Goal: Information Seeking & Learning: Check status

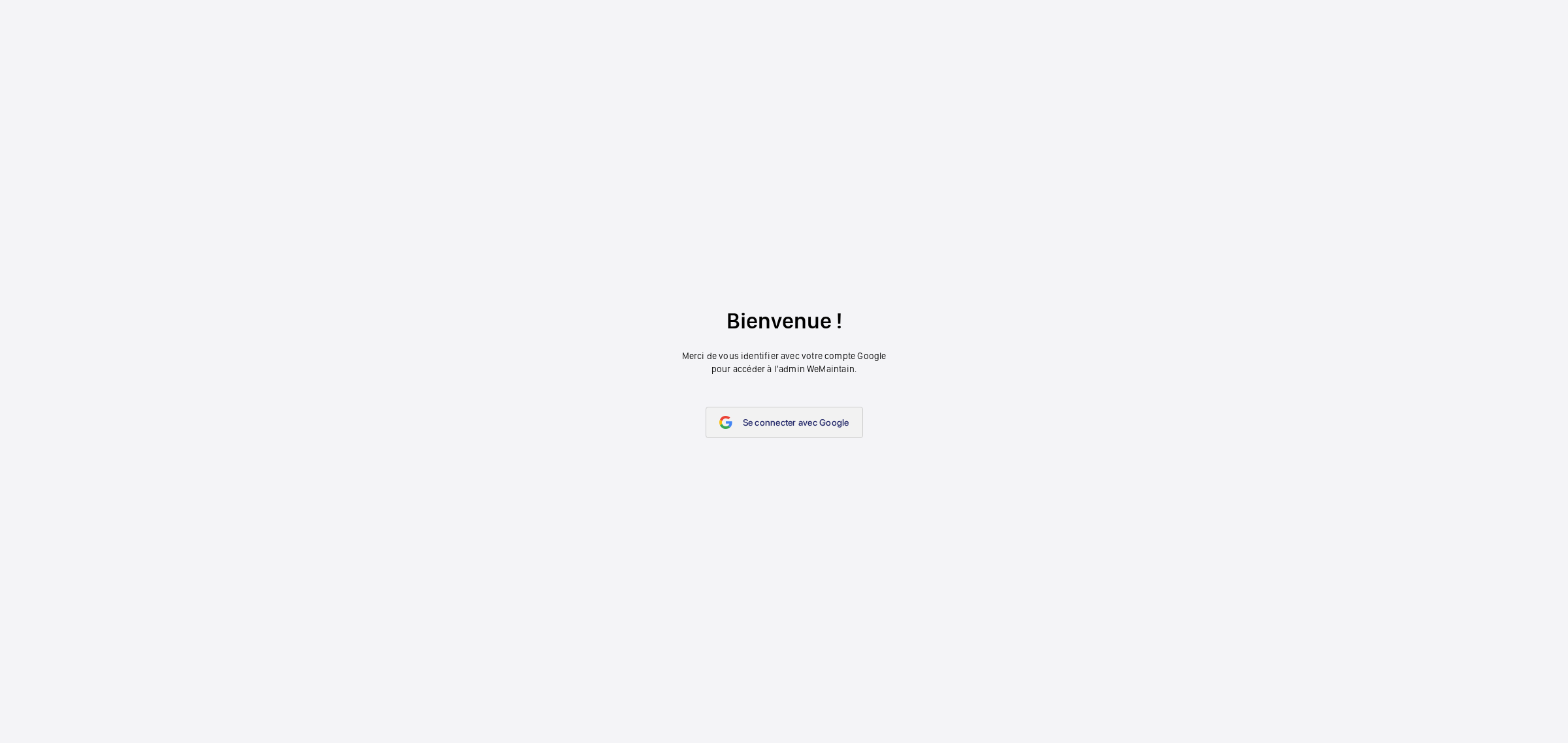
click at [784, 435] on link "Se connecter avec Google" at bounding box center [784, 422] width 157 height 31
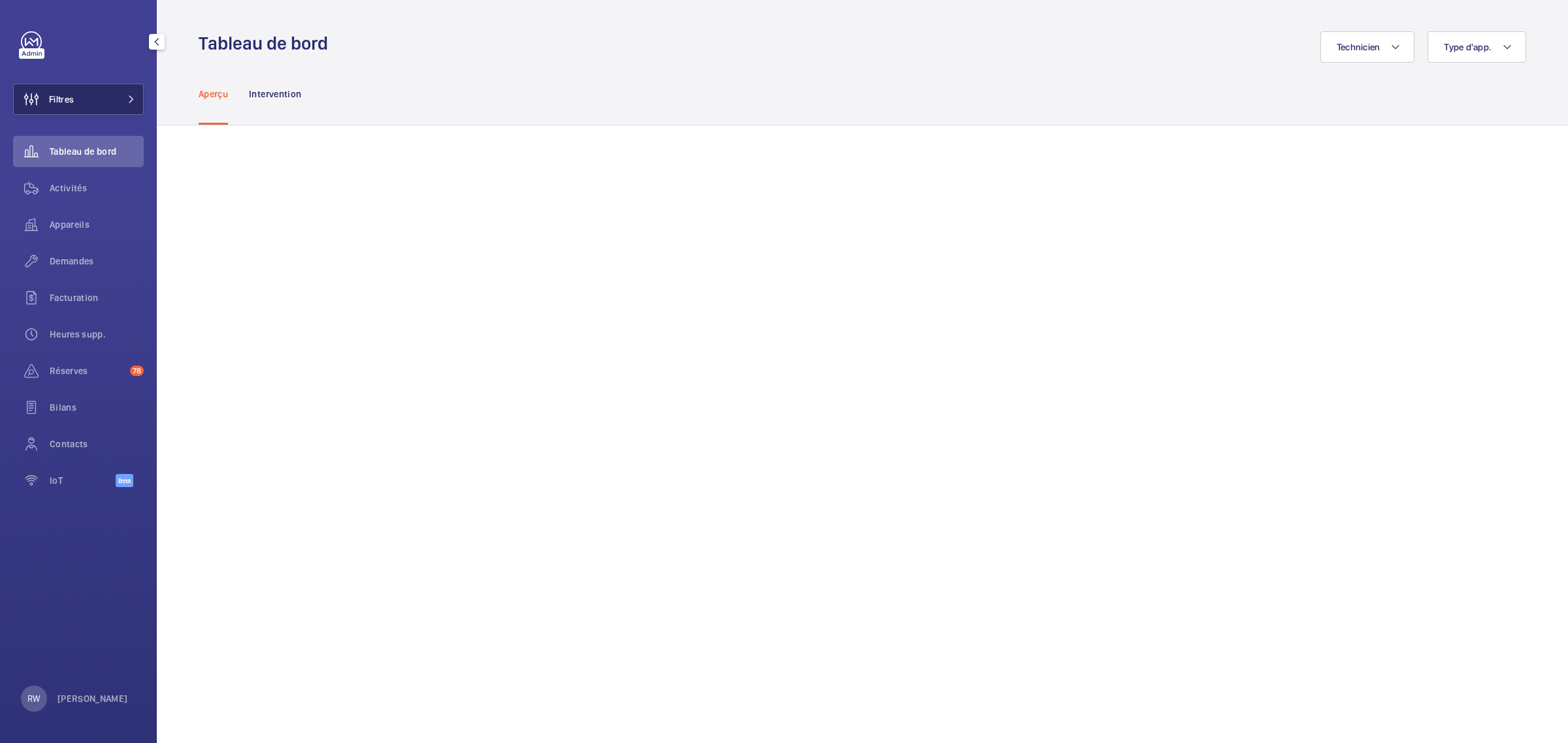
click at [120, 105] on button "Filtres" at bounding box center [78, 99] width 130 height 31
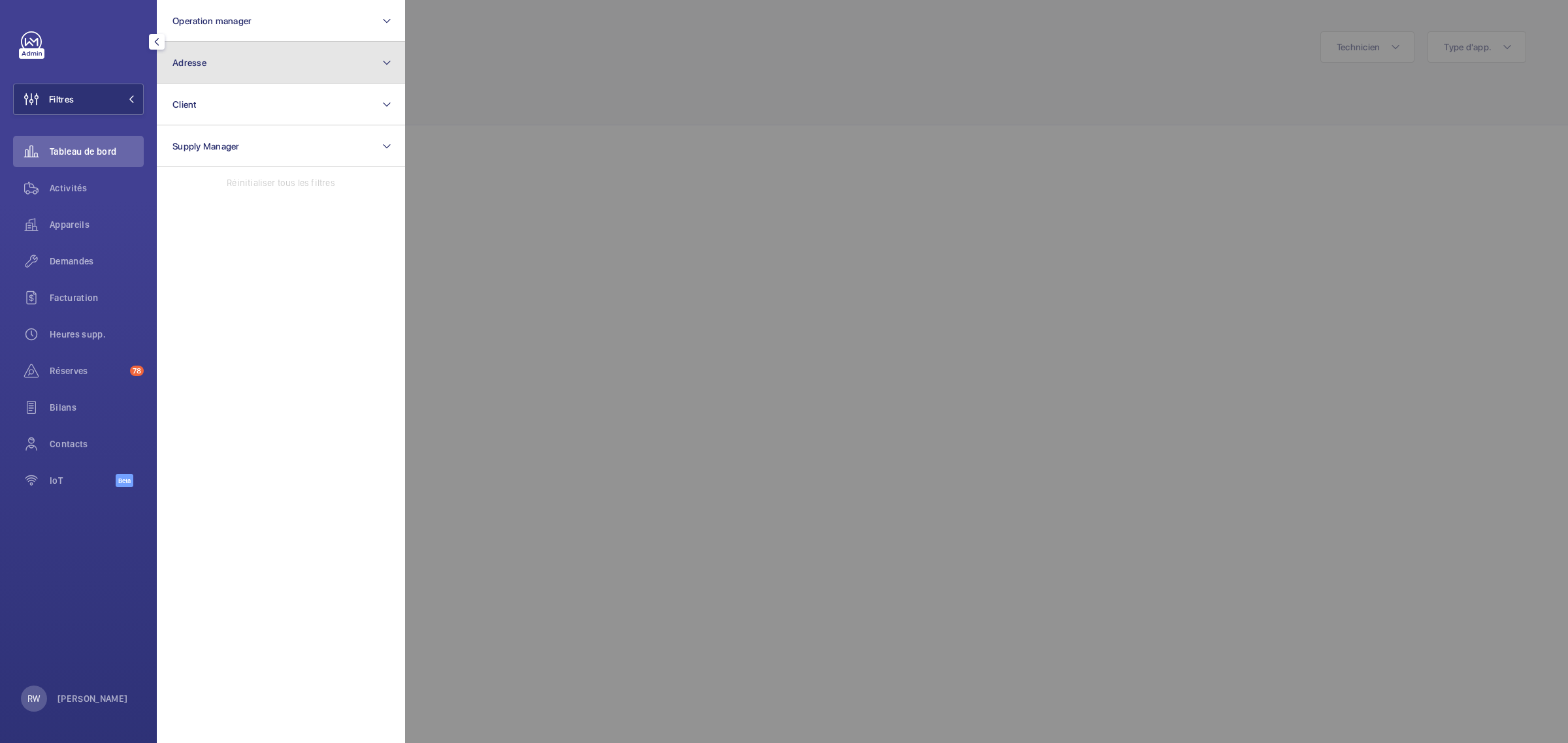
click at [268, 61] on button "Adresse" at bounding box center [281, 62] width 249 height 42
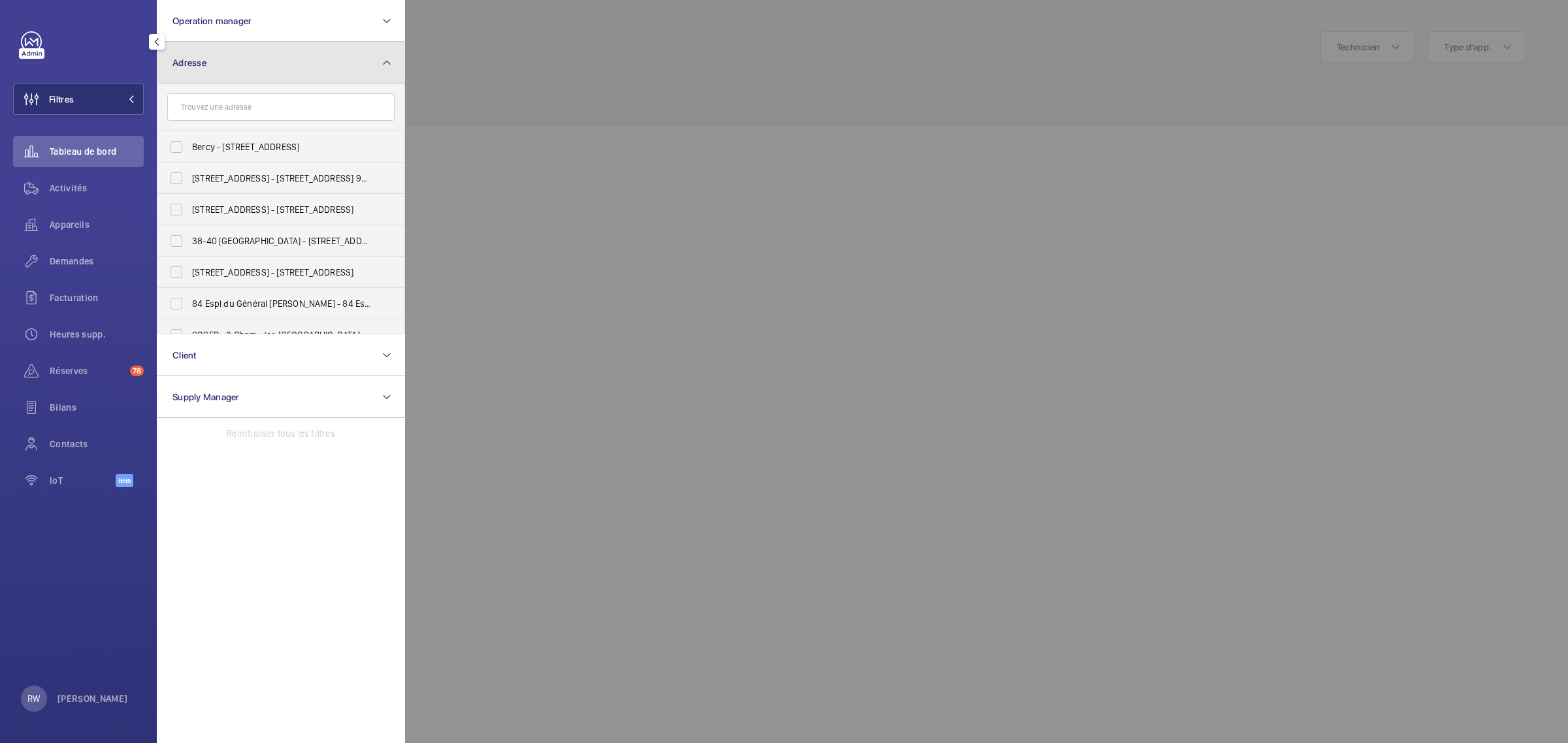
click at [268, 61] on button "Adresse" at bounding box center [281, 62] width 249 height 42
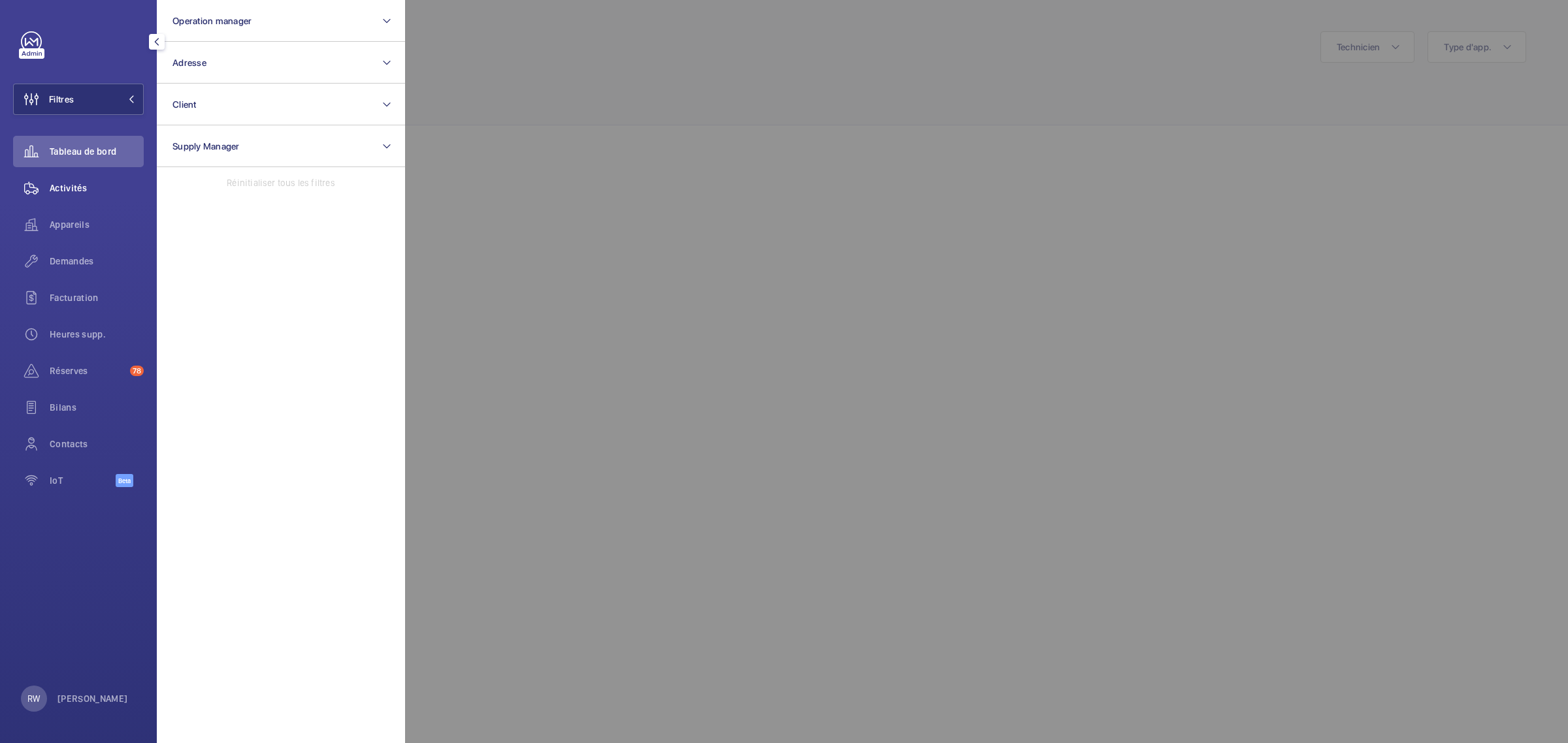
click at [59, 184] on span "Activités" at bounding box center [97, 188] width 94 height 13
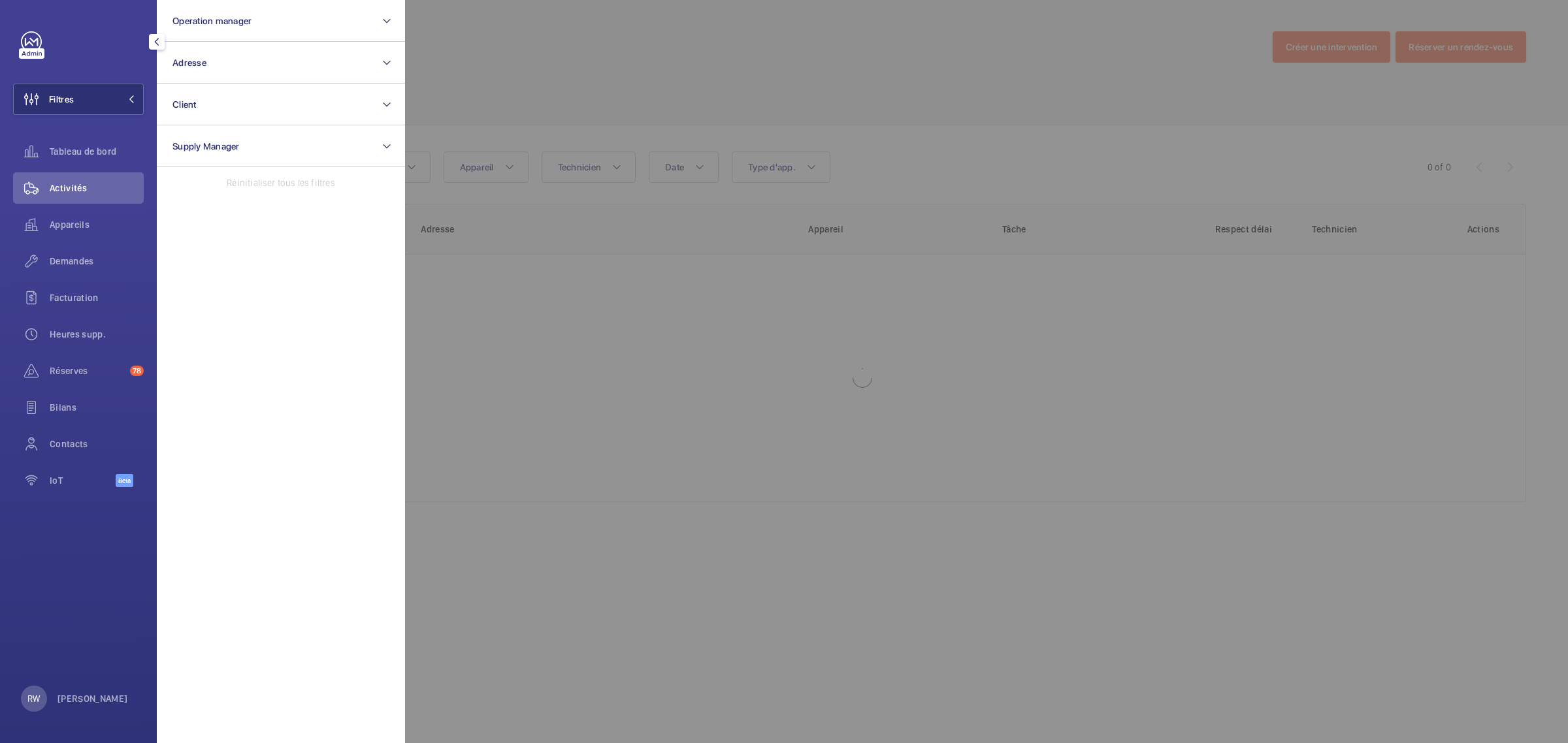
drag, startPoint x: 785, startPoint y: 102, endPoint x: 886, endPoint y: 93, distance: 101.4
click at [785, 102] on div at bounding box center [1189, 372] width 1568 height 743
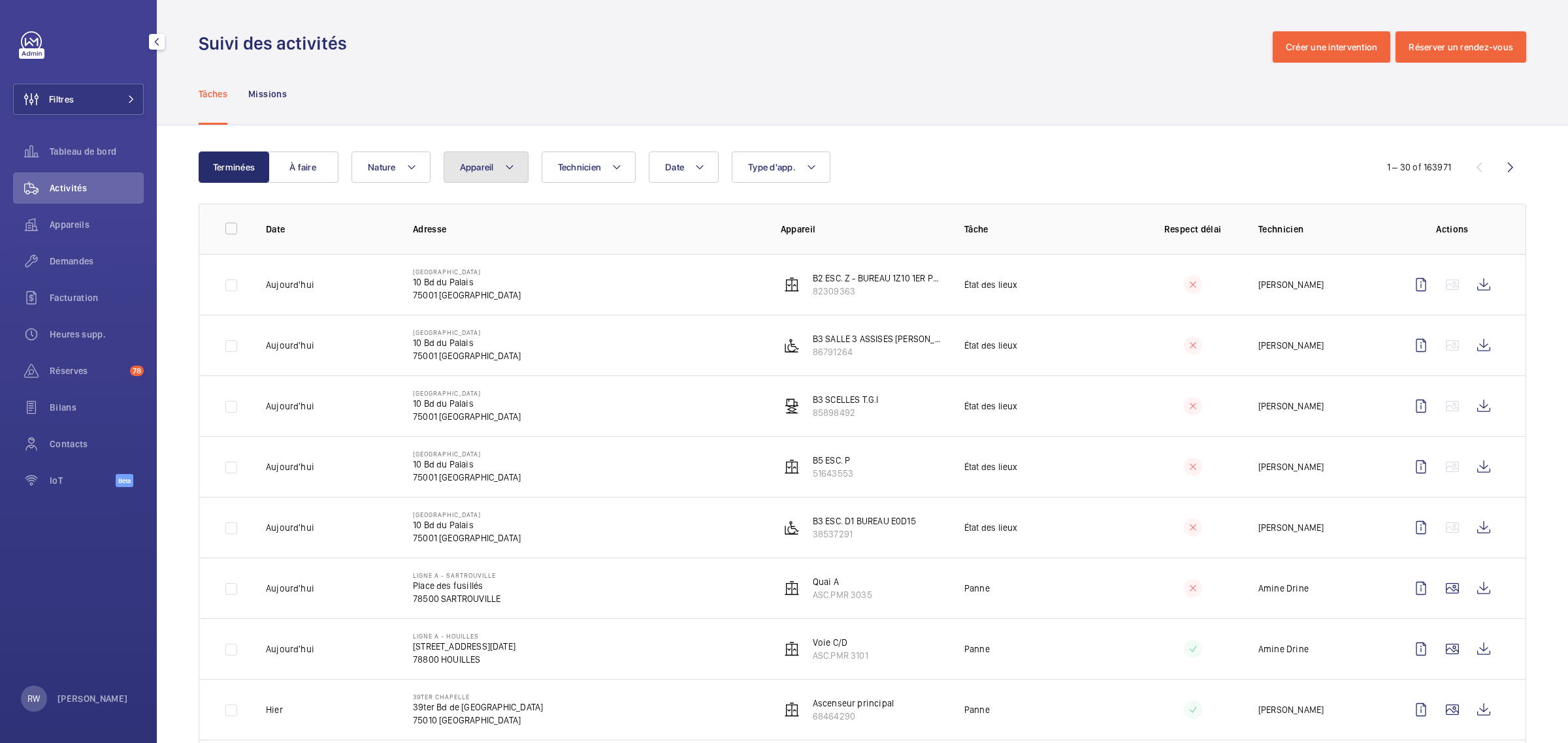
click at [491, 173] on button "Appareil" at bounding box center [486, 167] width 85 height 31
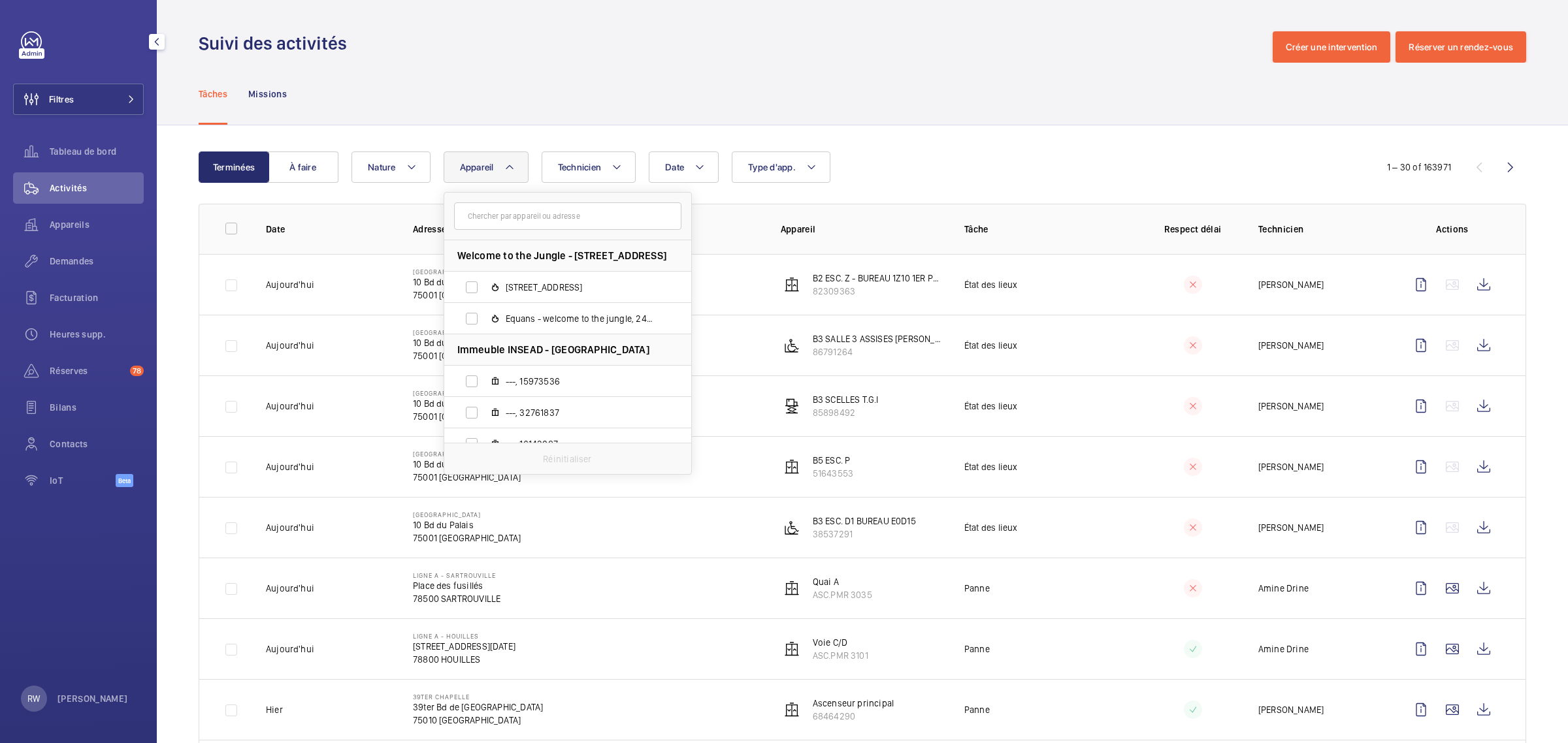
click at [491, 173] on button "Appareil" at bounding box center [486, 167] width 85 height 31
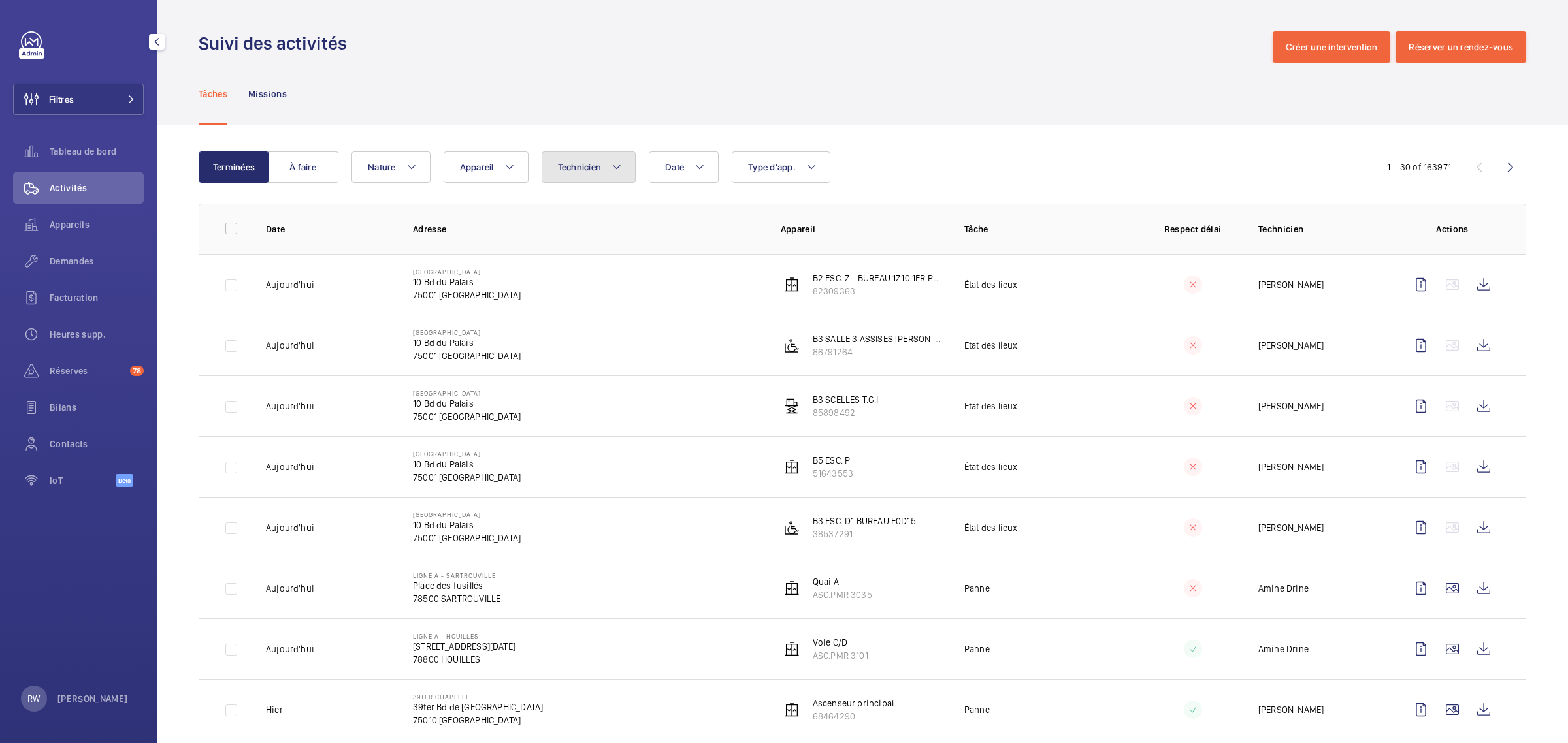
click at [602, 165] on span "Technicien" at bounding box center [579, 167] width 44 height 10
type input "willeme"
drag, startPoint x: 556, startPoint y: 261, endPoint x: 563, endPoint y: 252, distance: 11.4
click at [556, 256] on label "Willème Joassaint" at bounding box center [655, 256] width 227 height 31
click at [556, 256] on input "Willème Joassaint" at bounding box center [561, 256] width 26 height 26
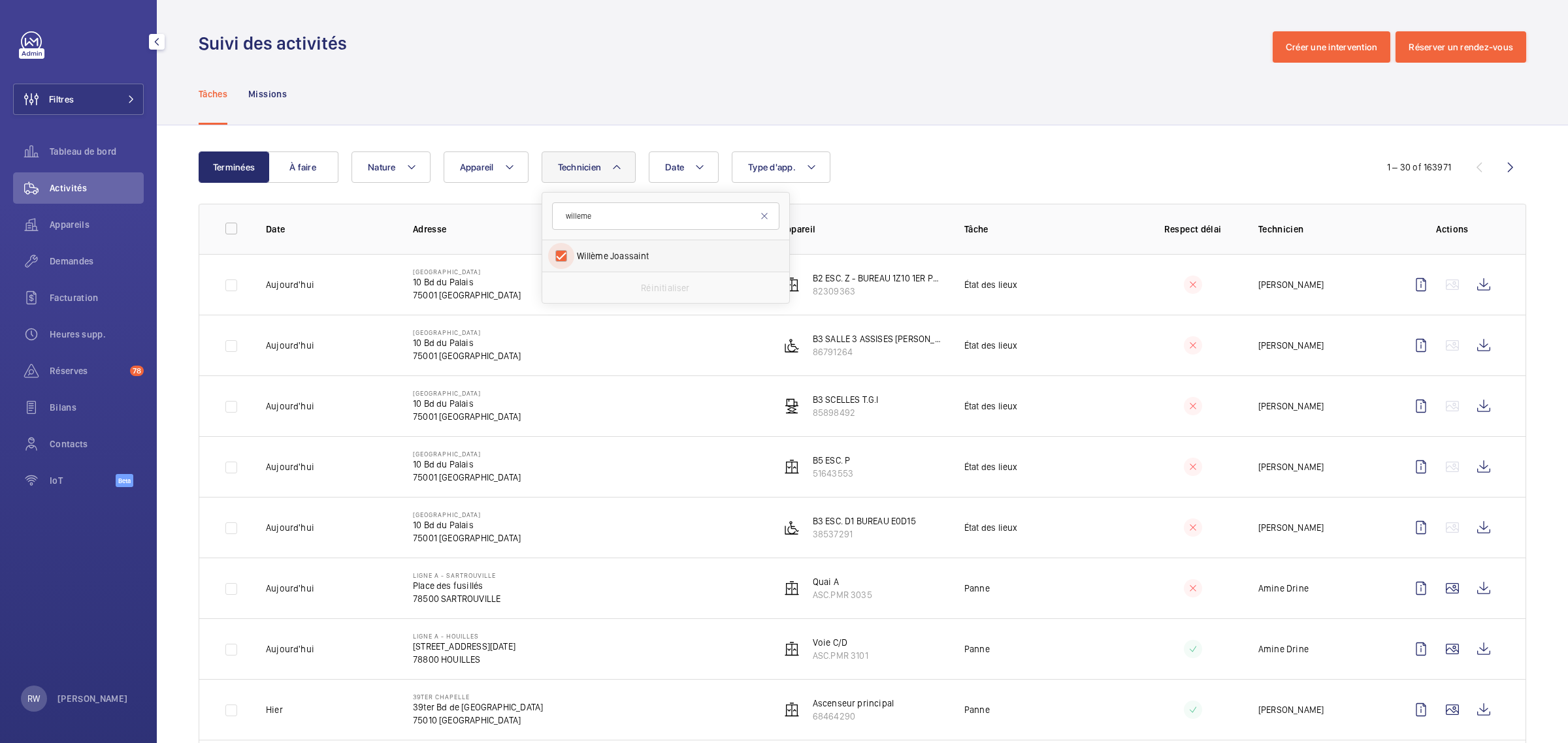
checkbox input "true"
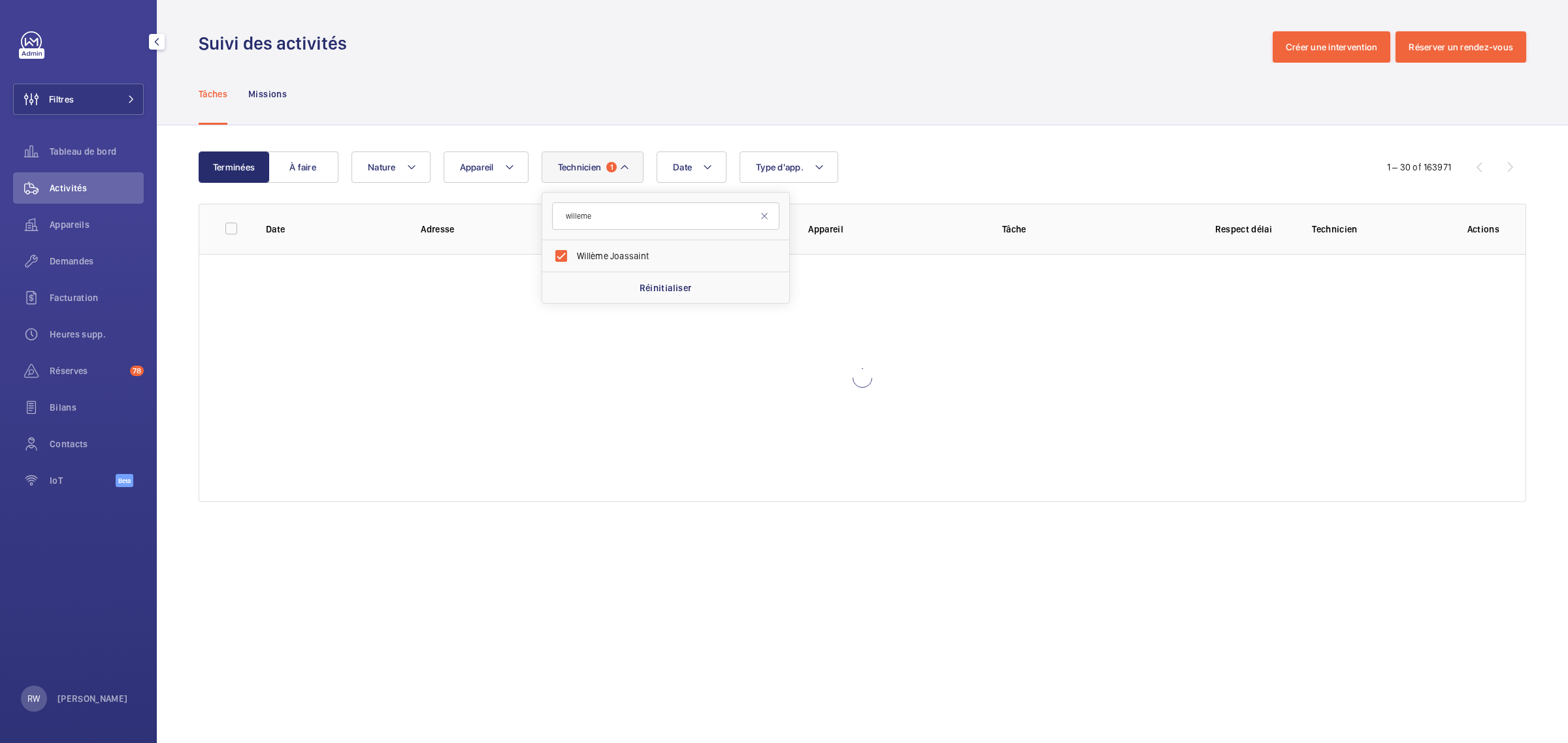
click at [629, 105] on div "Tâches Missions" at bounding box center [862, 93] width 1327 height 62
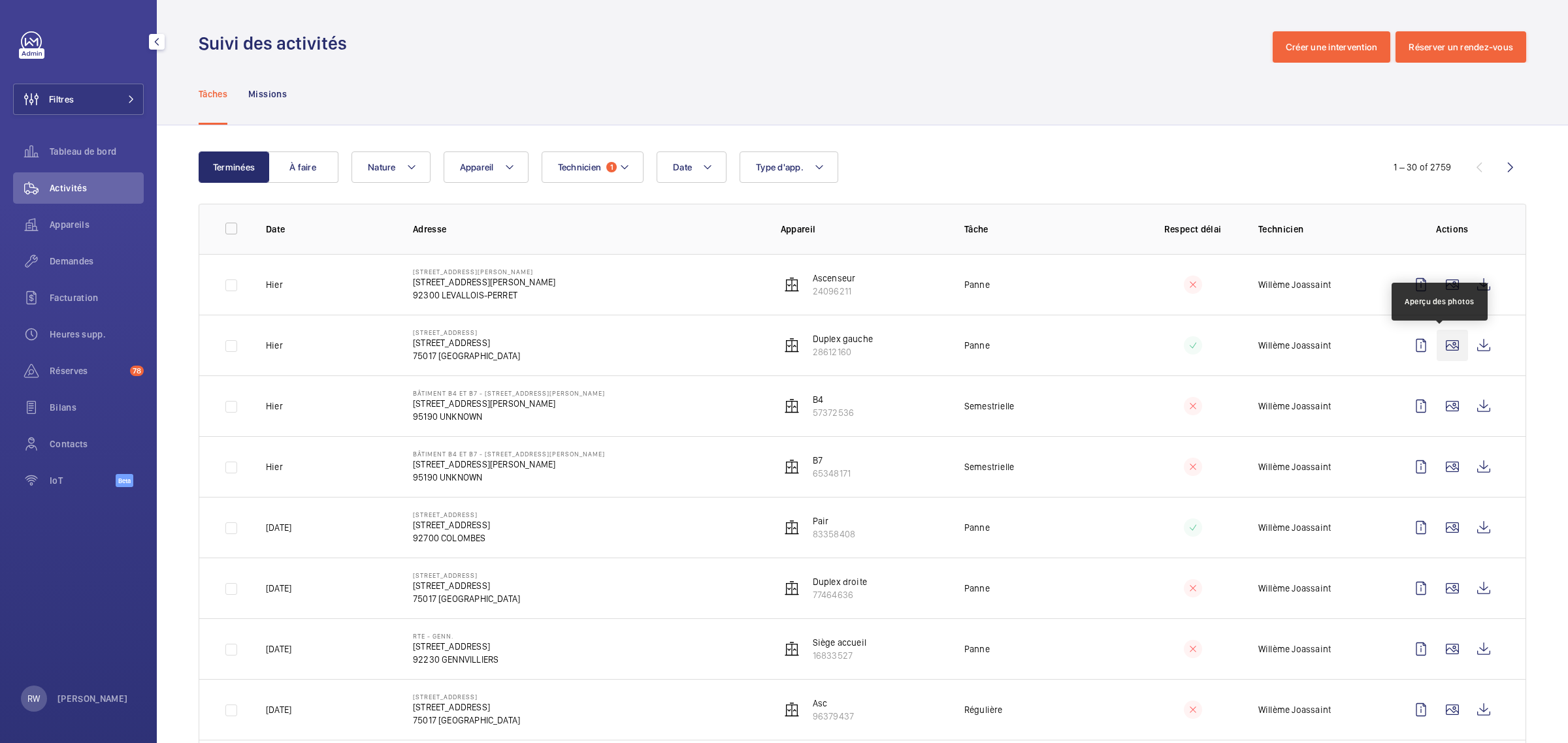
click at [1443, 348] on wm-front-icon-button at bounding box center [1451, 345] width 31 height 31
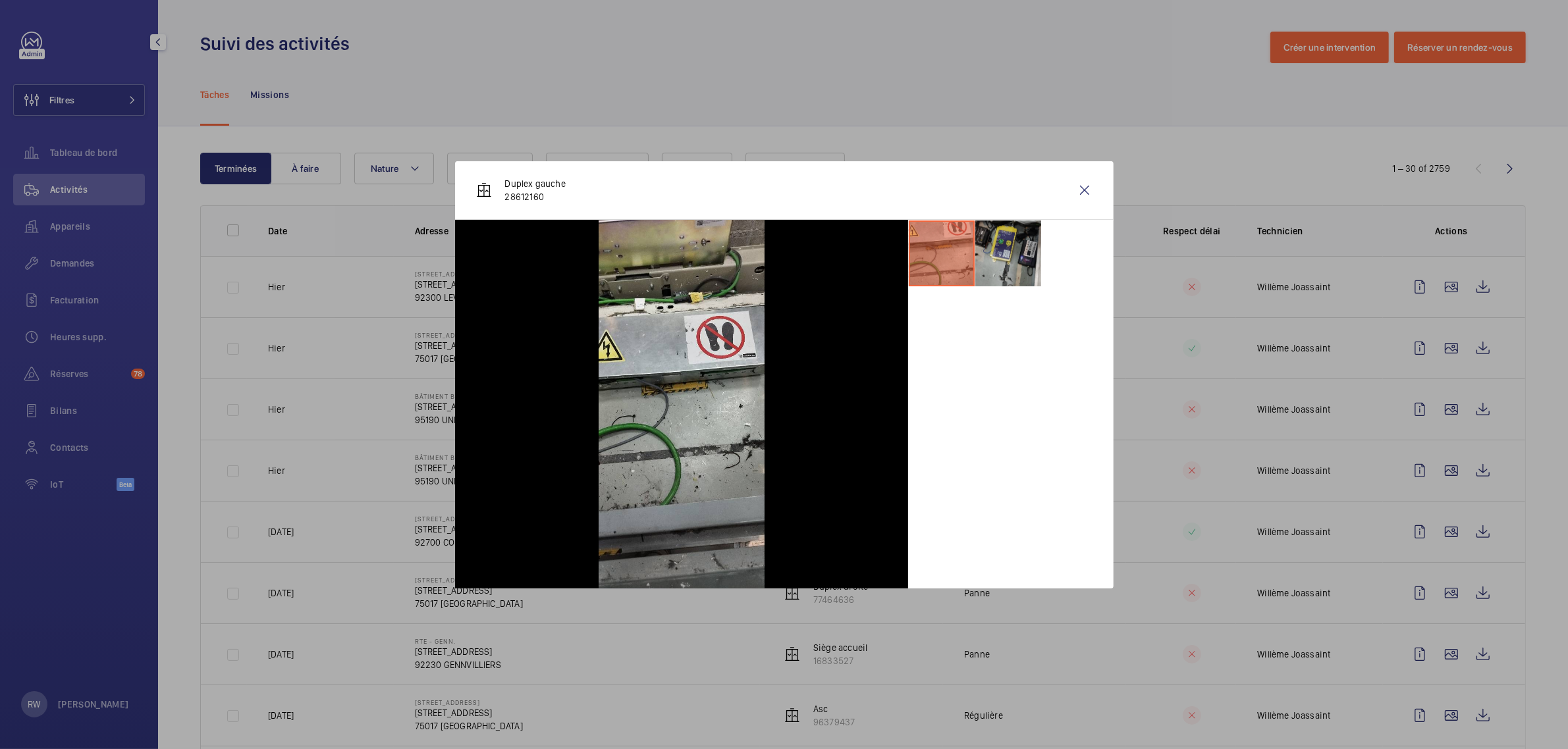
click at [1008, 245] on li at bounding box center [1009, 254] width 66 height 66
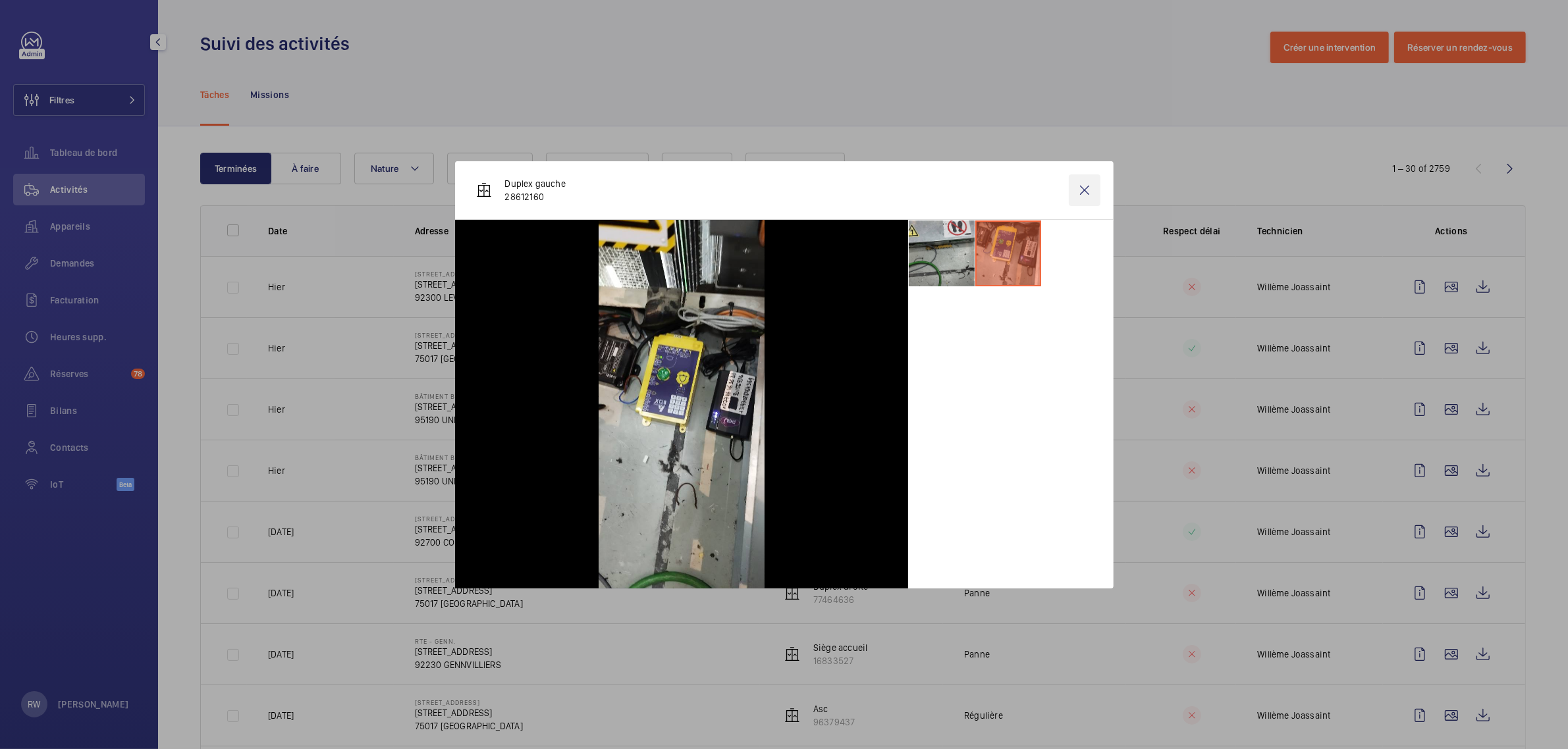
click at [1081, 189] on wm-front-icon-button at bounding box center [1085, 190] width 31 height 31
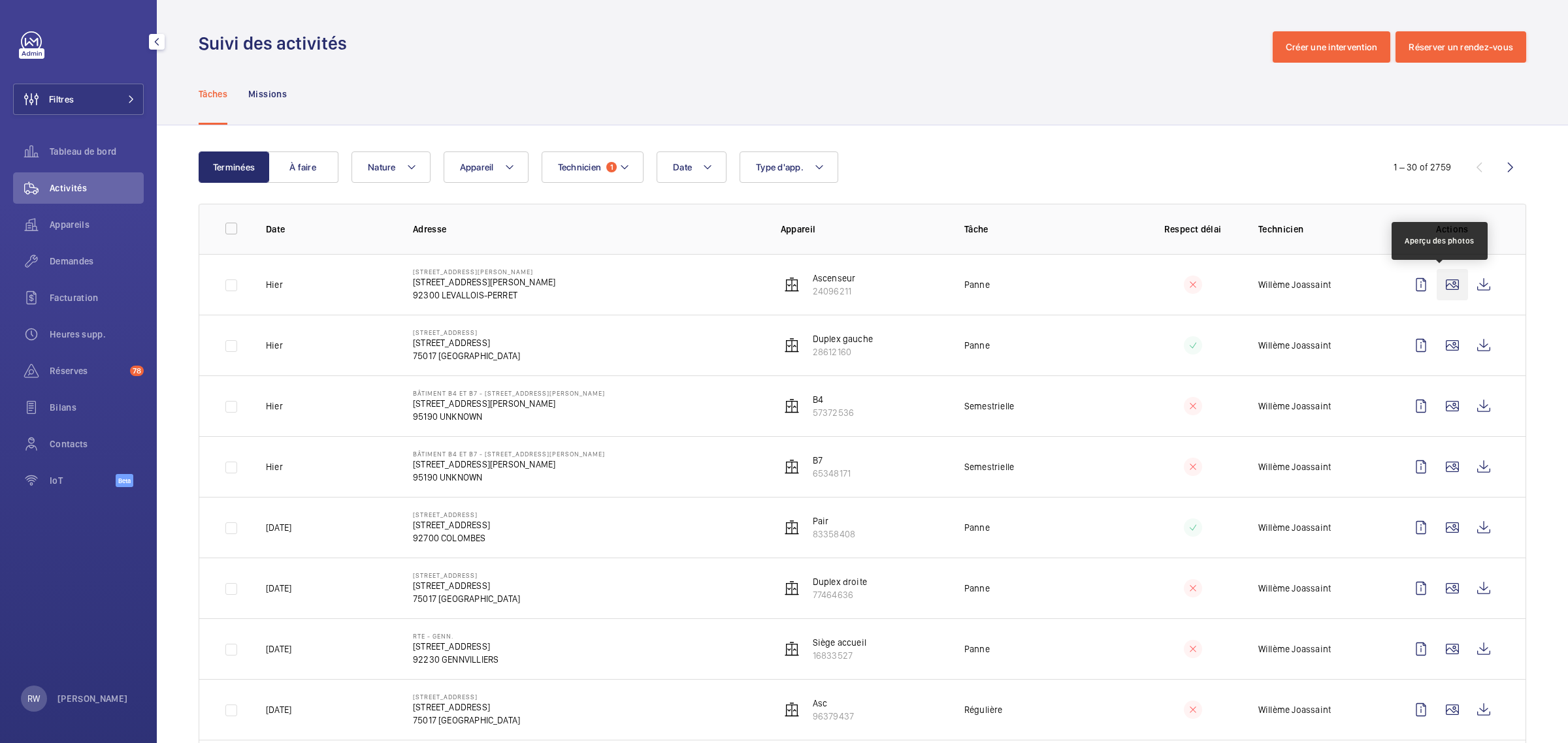
click at [1436, 288] on wm-front-icon-button at bounding box center [1451, 284] width 31 height 31
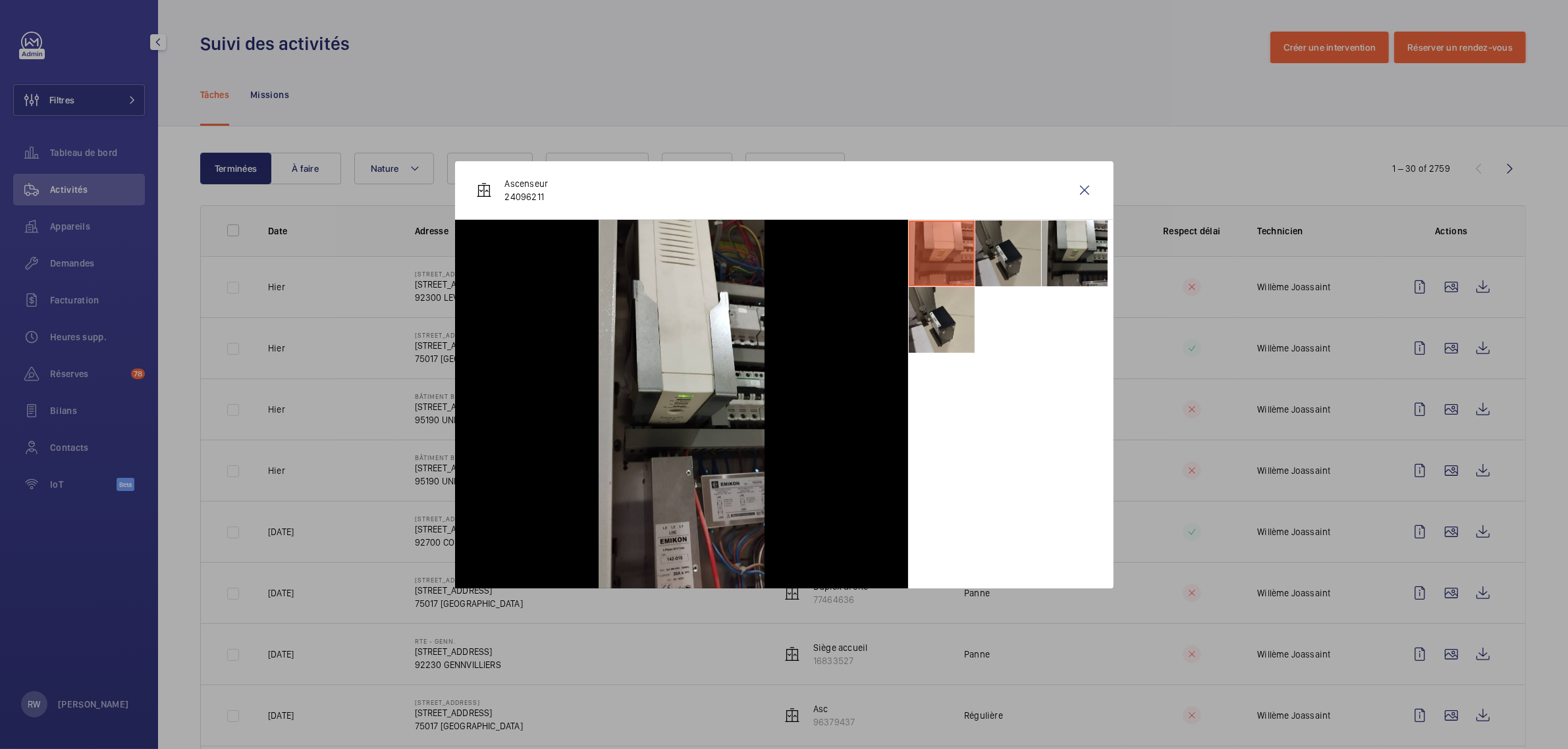
click at [1005, 244] on li at bounding box center [1009, 254] width 66 height 66
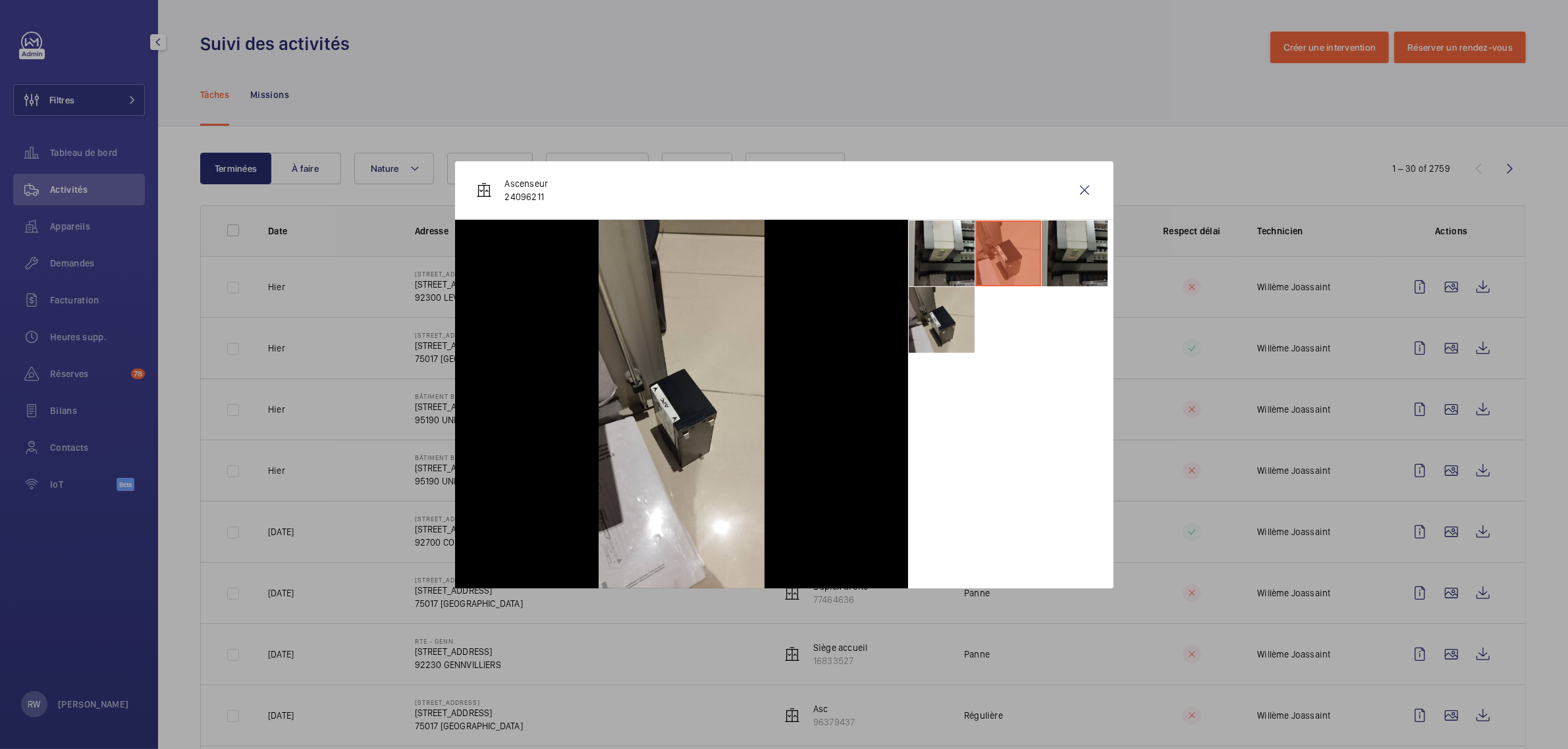
click at [1065, 247] on li at bounding box center [1075, 254] width 66 height 66
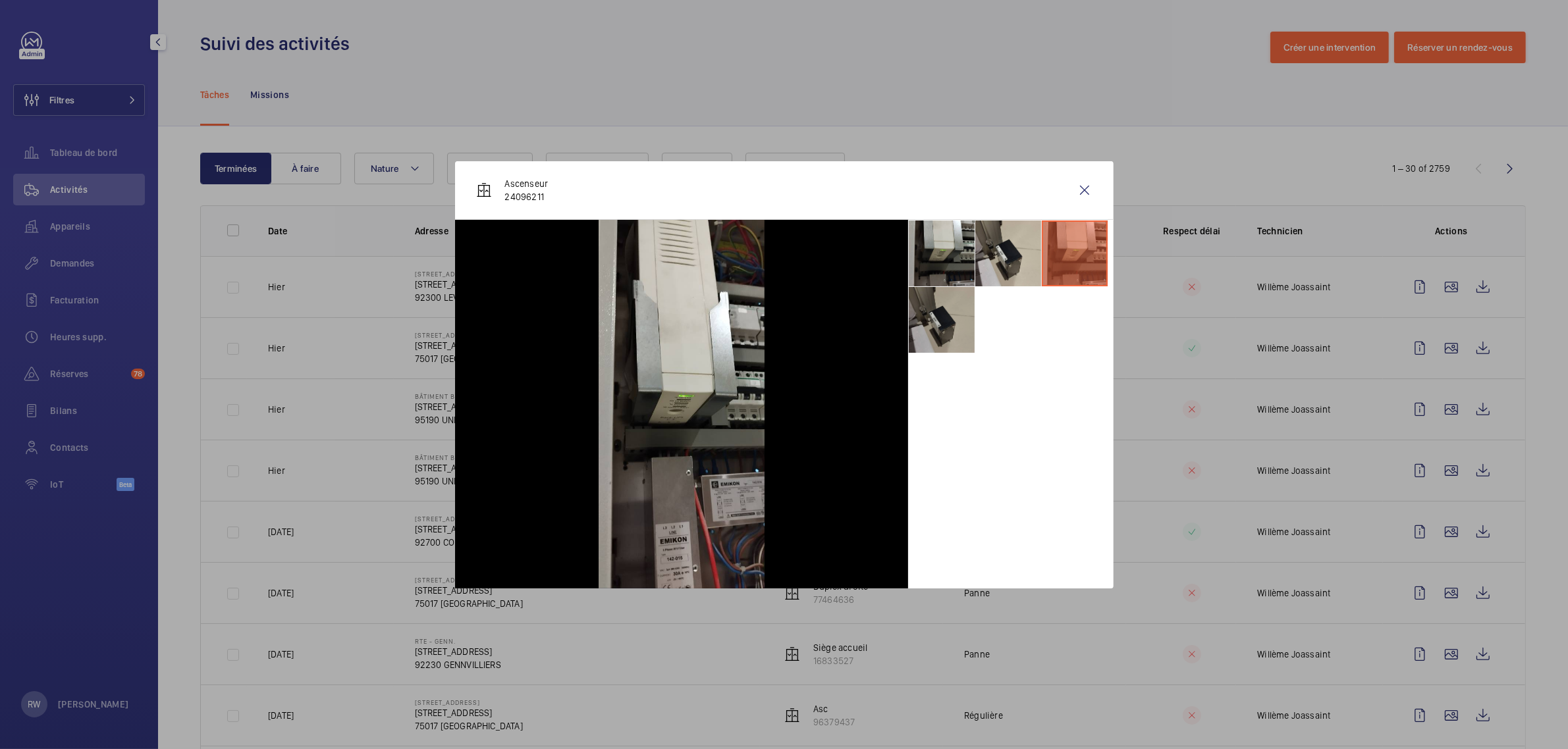
click at [935, 315] on li at bounding box center [942, 320] width 66 height 66
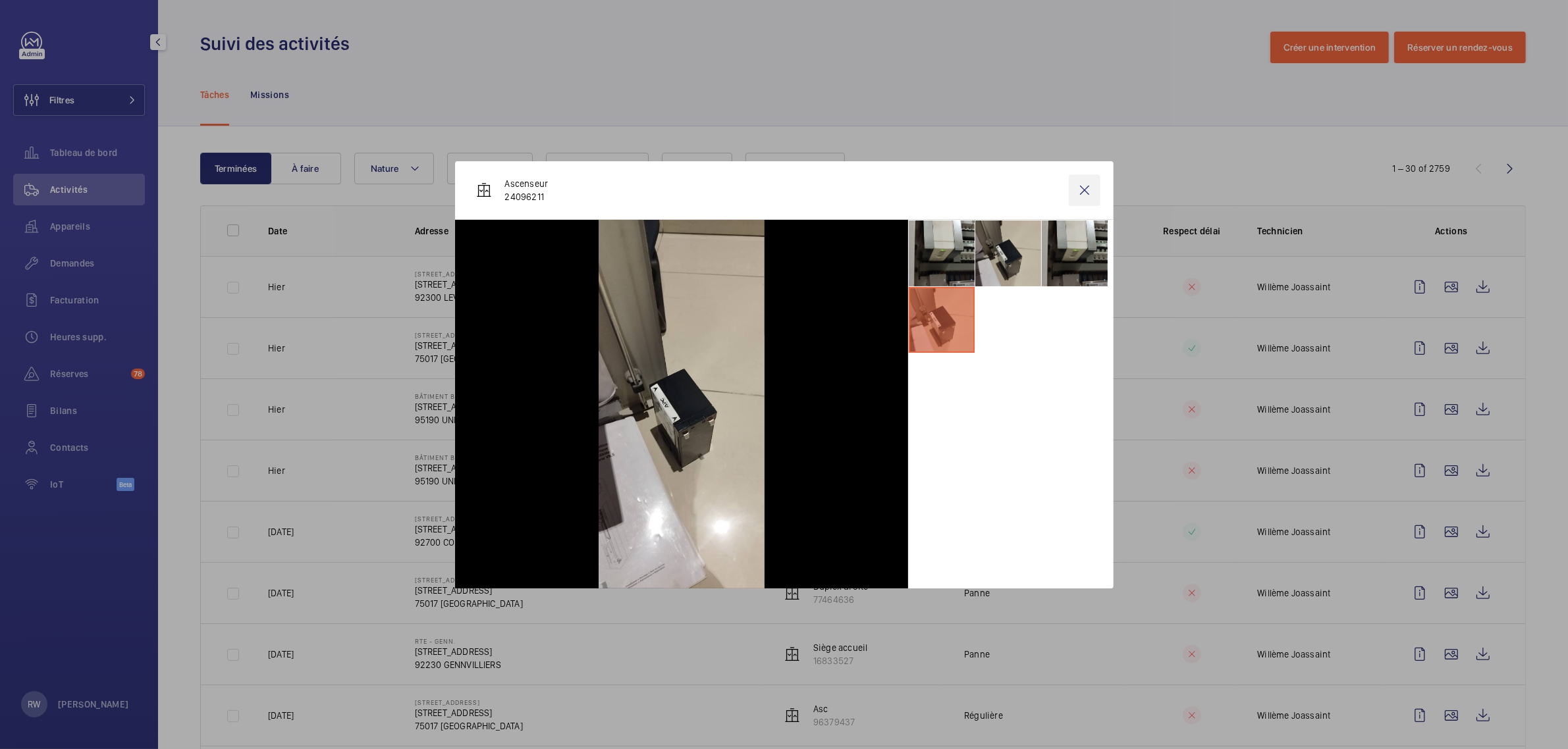
click at [1084, 189] on wm-front-icon-button at bounding box center [1085, 190] width 31 height 31
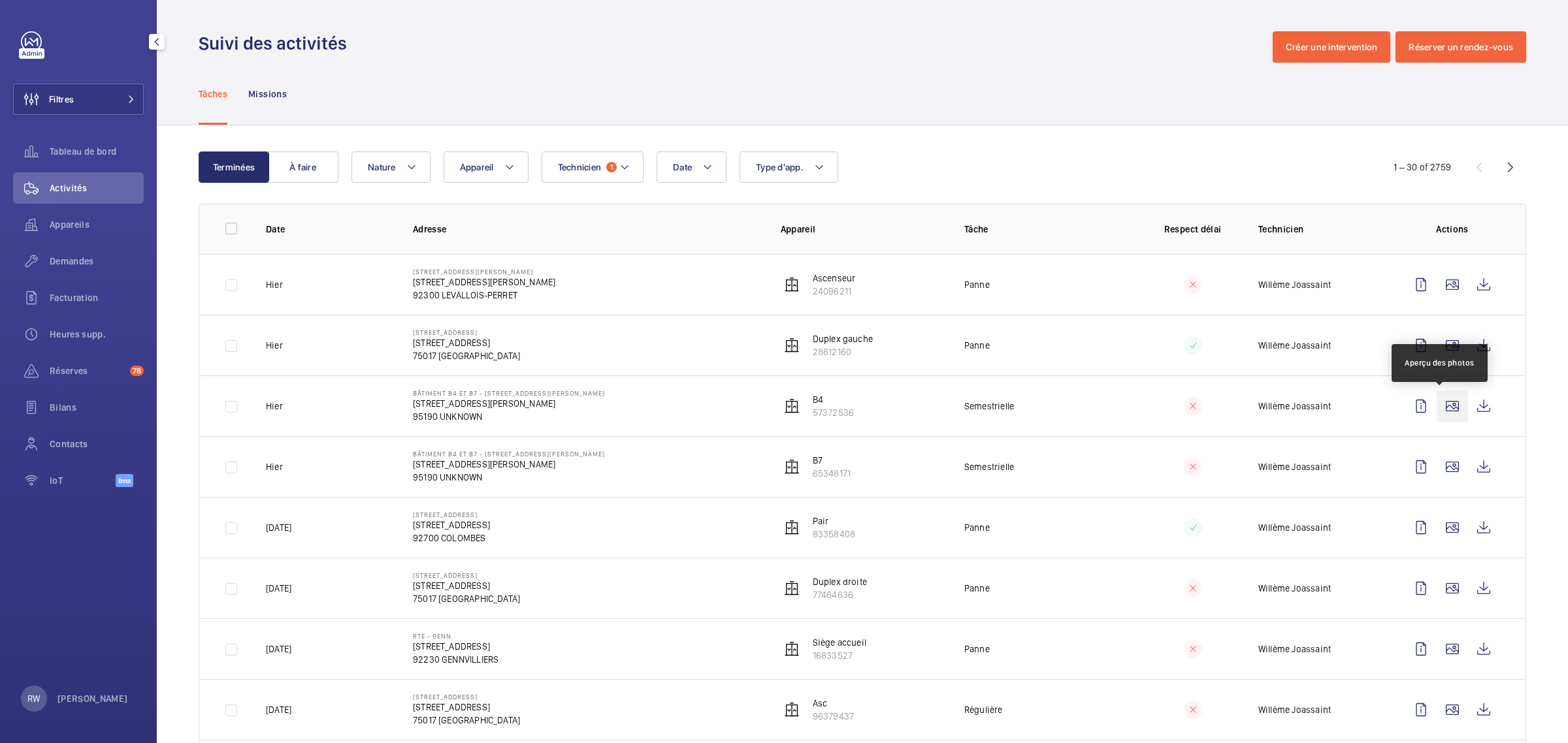
click at [1440, 407] on wm-front-icon-button at bounding box center [1451, 406] width 31 height 31
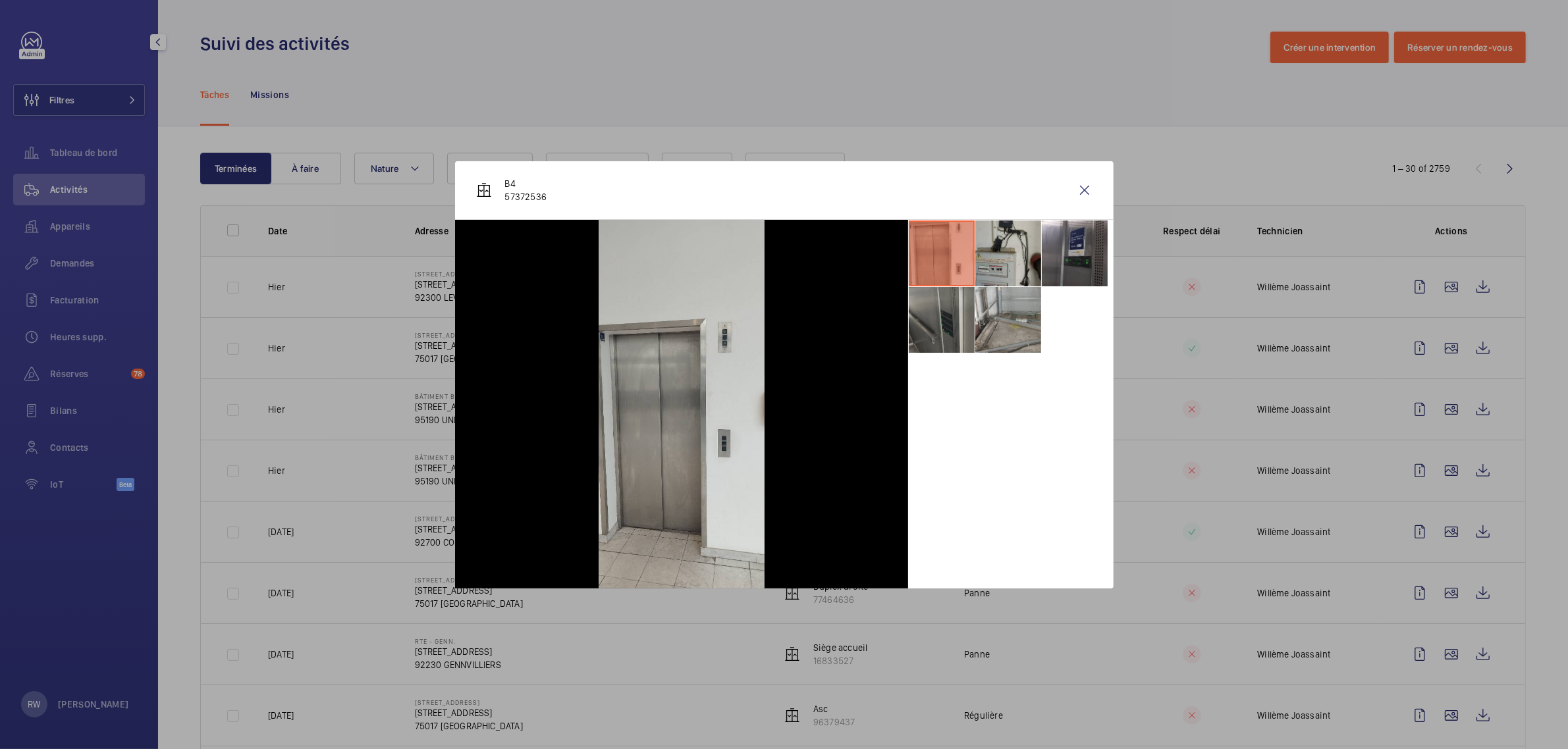
click at [1011, 246] on li at bounding box center [1009, 254] width 66 height 66
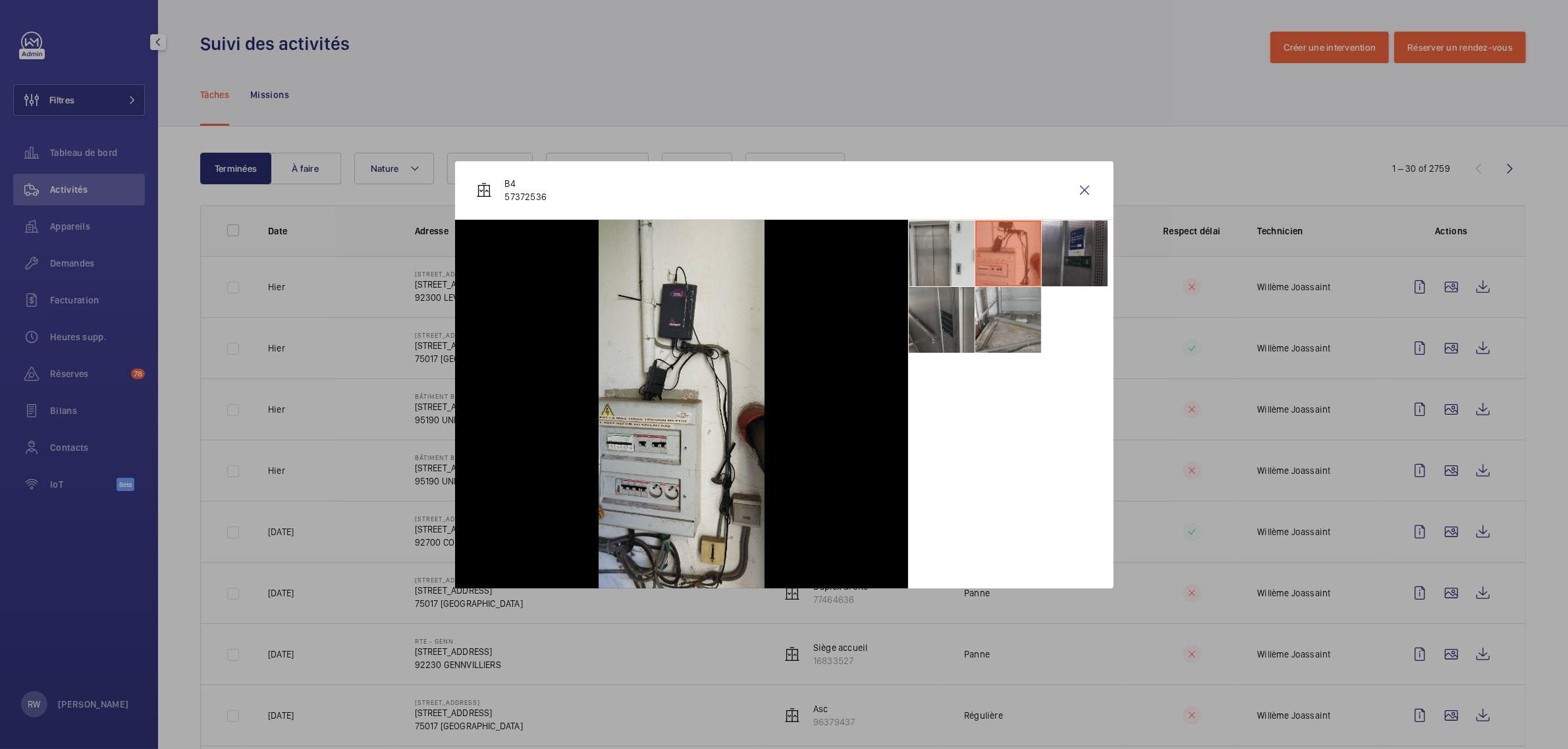
click at [1068, 250] on li at bounding box center [1075, 254] width 66 height 66
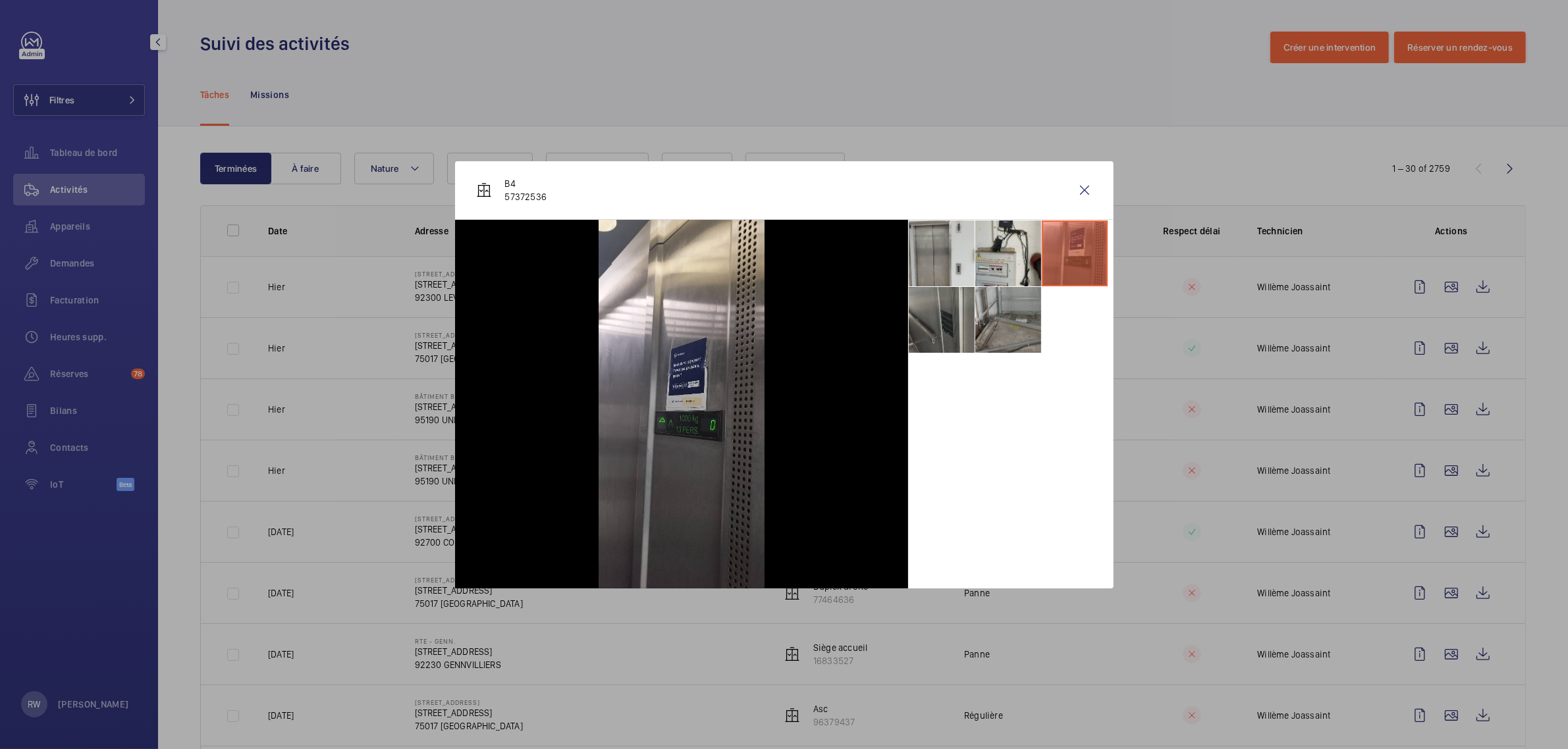
click at [989, 323] on li at bounding box center [1009, 320] width 66 height 66
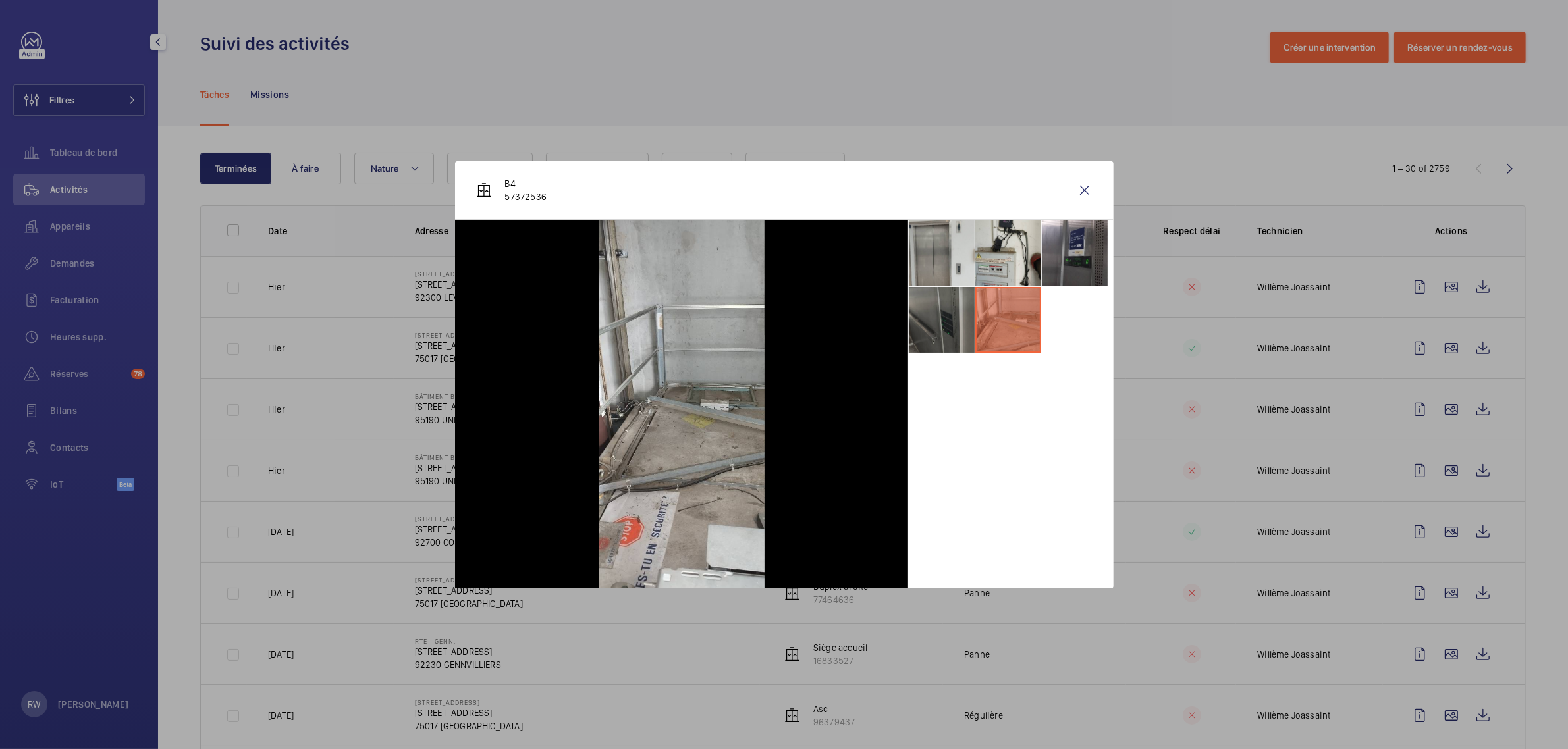
click at [934, 323] on li at bounding box center [942, 320] width 66 height 66
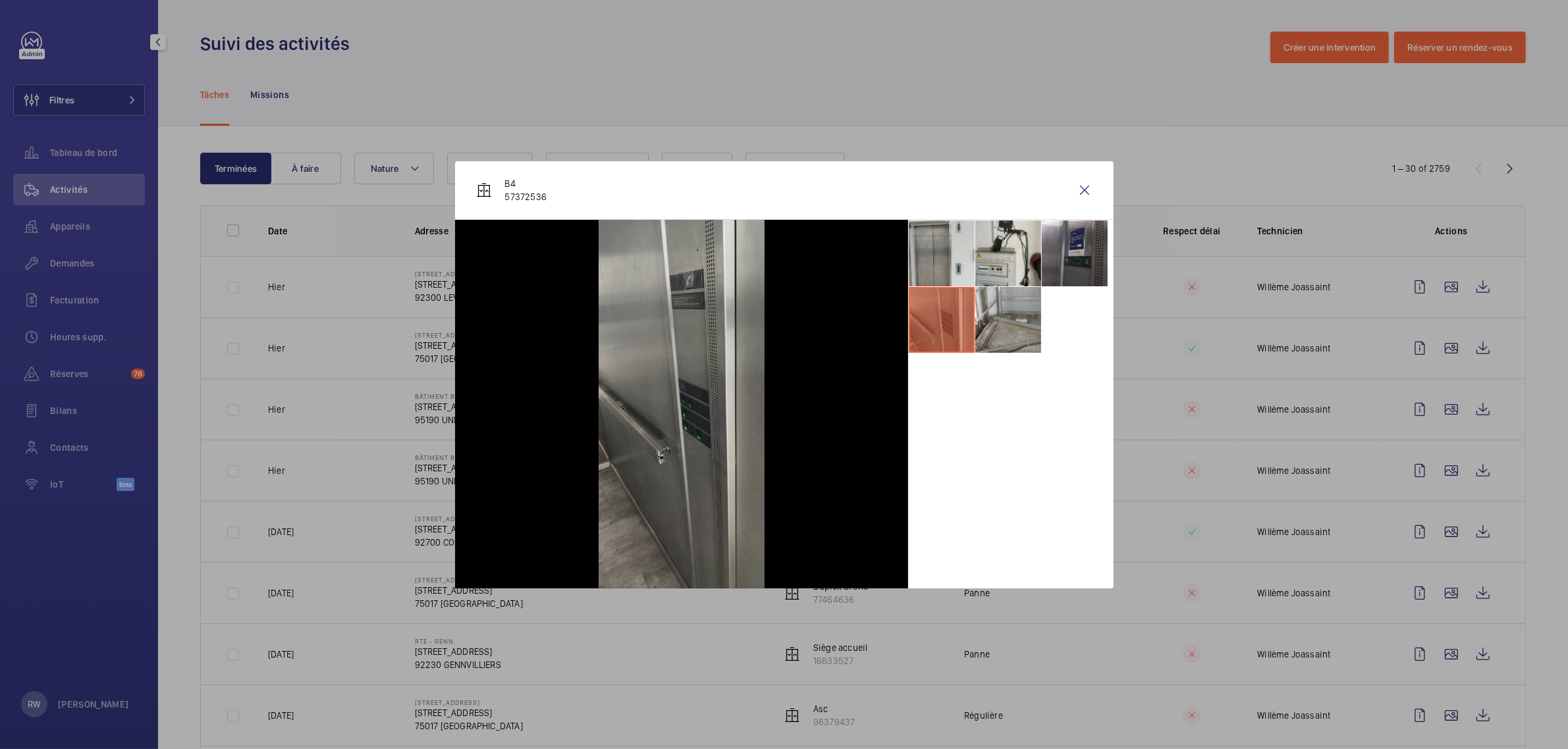
drag, startPoint x: 1085, startPoint y: 182, endPoint x: 1154, endPoint y: 221, distance: 79.3
click at [1085, 182] on wm-front-icon-button at bounding box center [1085, 190] width 31 height 31
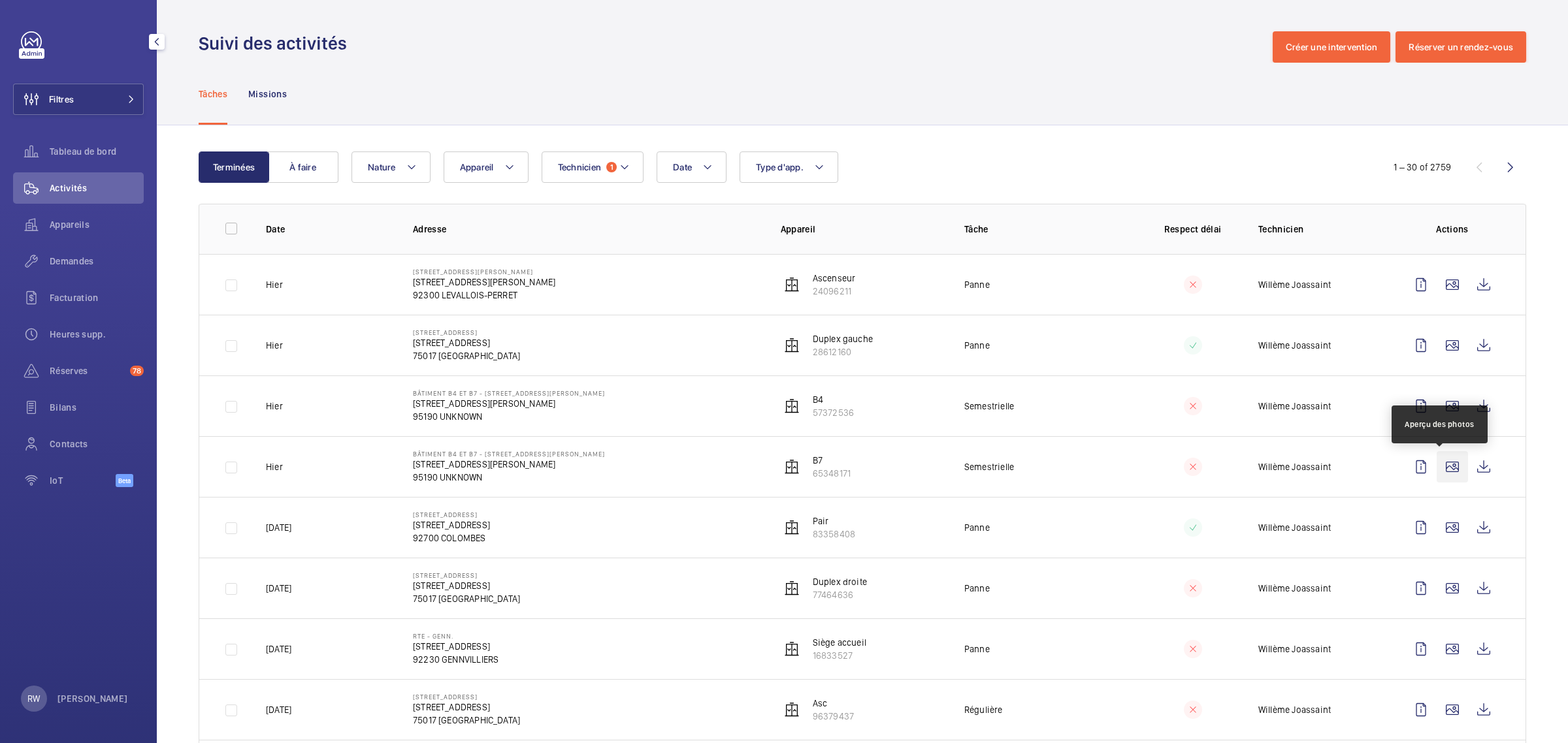
click at [1438, 469] on wm-front-icon-button at bounding box center [1451, 467] width 31 height 31
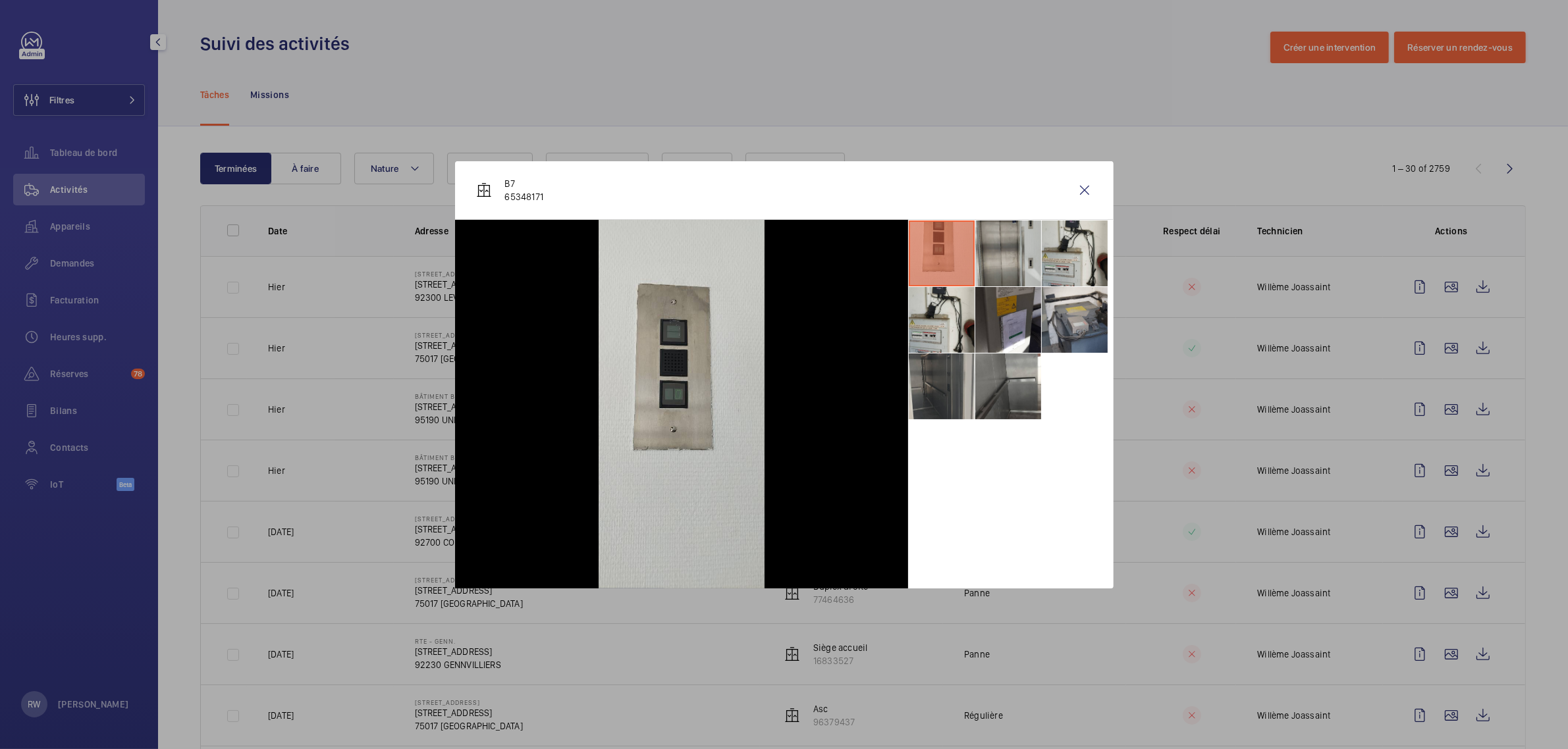
click at [996, 258] on li at bounding box center [1009, 254] width 66 height 66
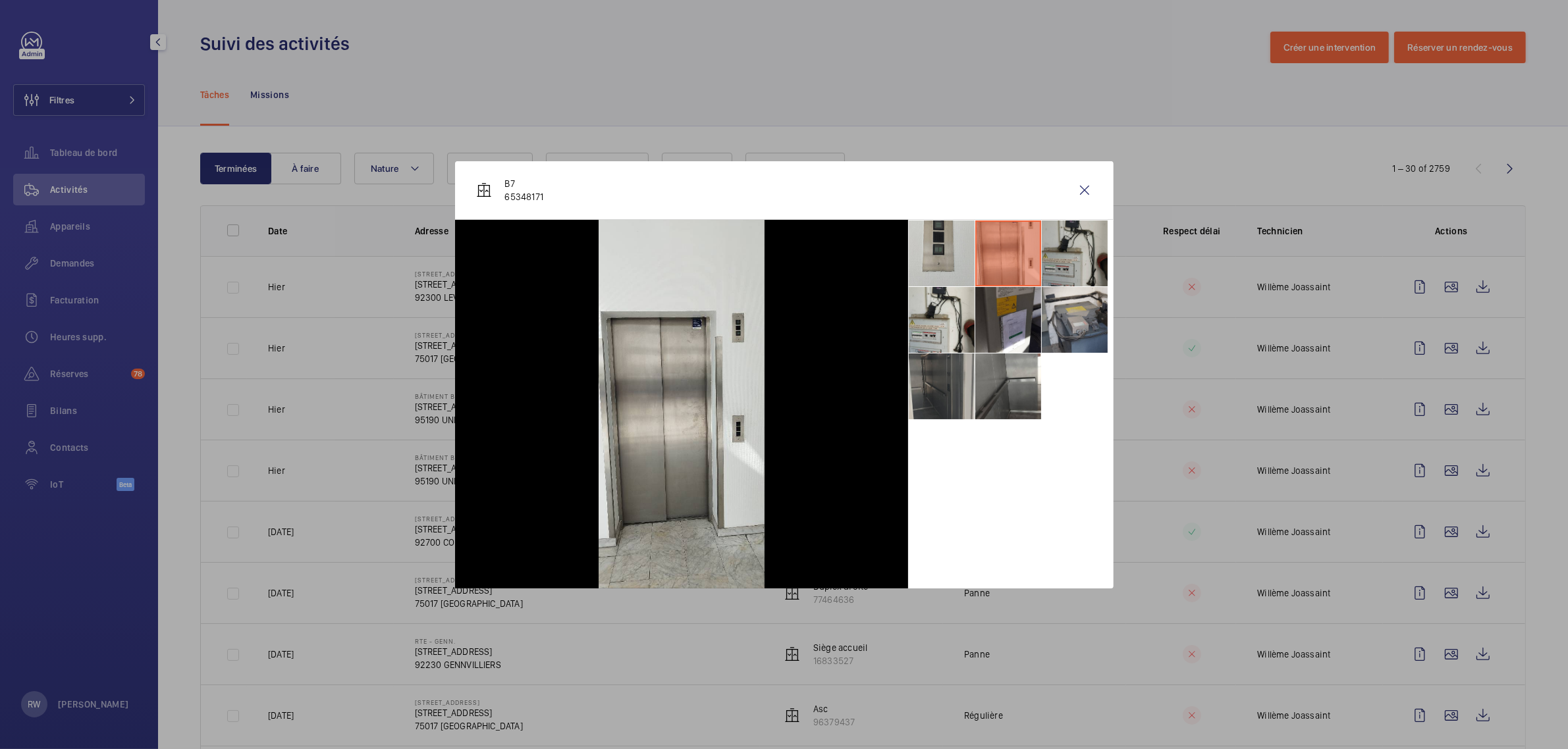
click at [1062, 255] on li at bounding box center [1075, 254] width 66 height 66
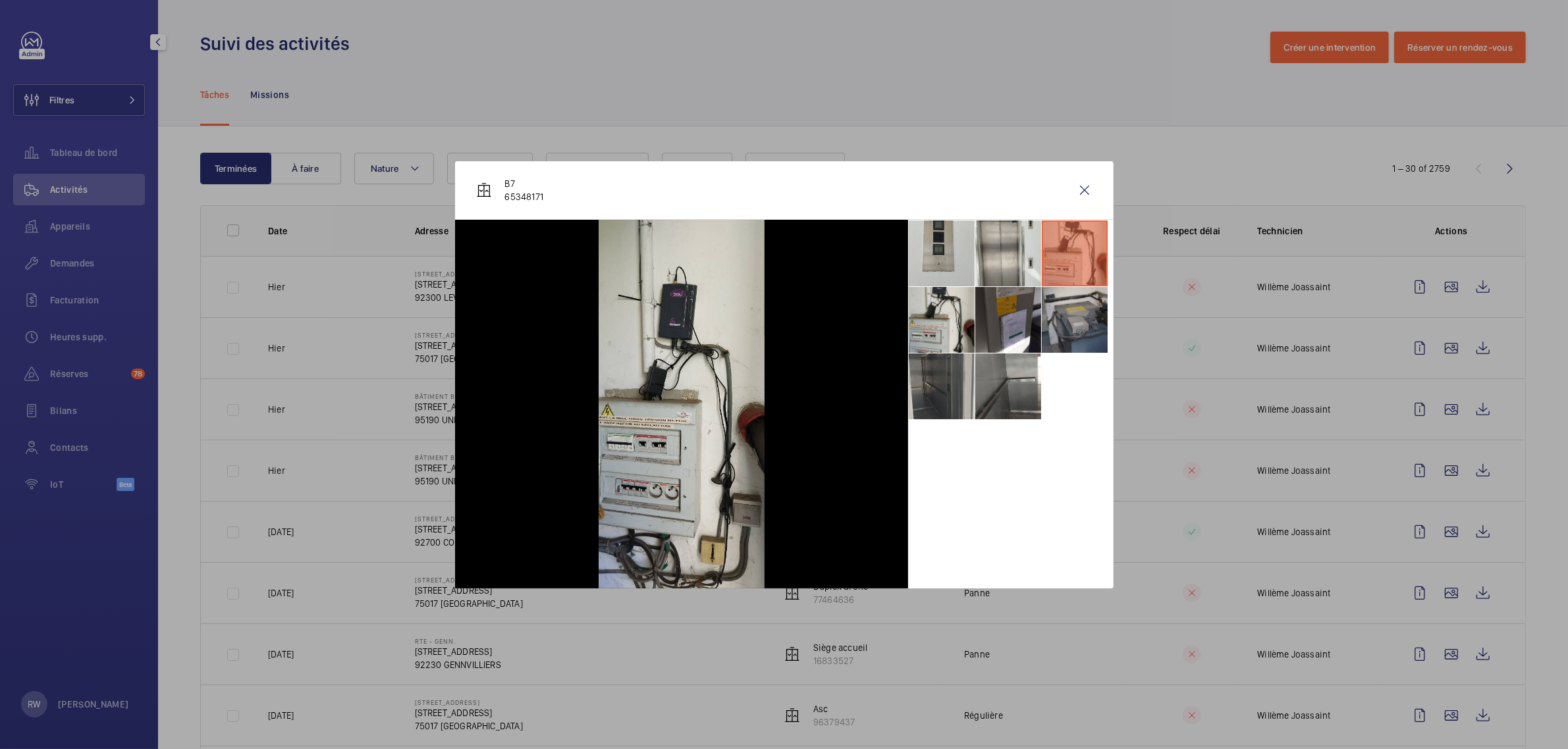
click at [1068, 313] on li at bounding box center [1075, 320] width 66 height 66
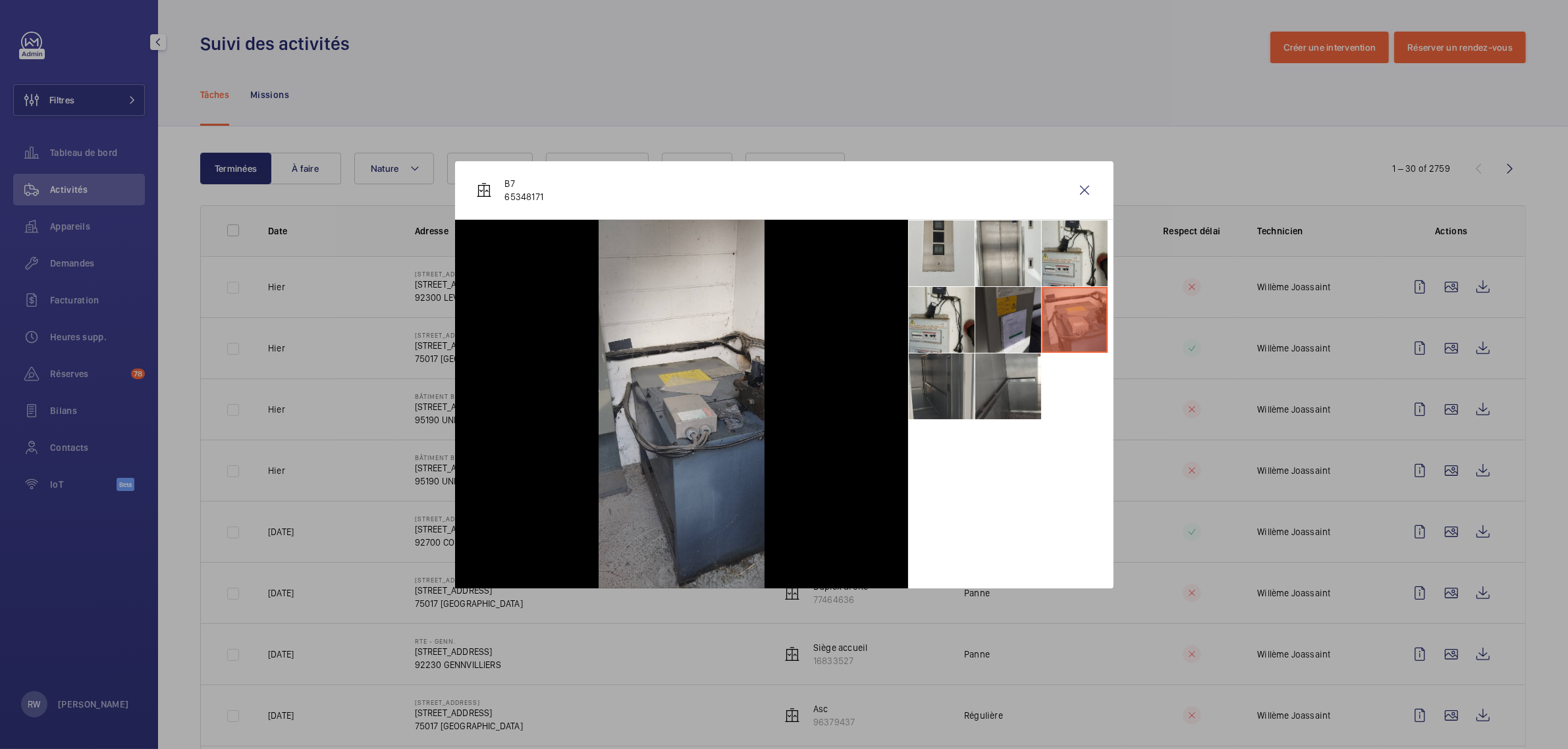
click at [1015, 315] on li at bounding box center [1009, 320] width 66 height 66
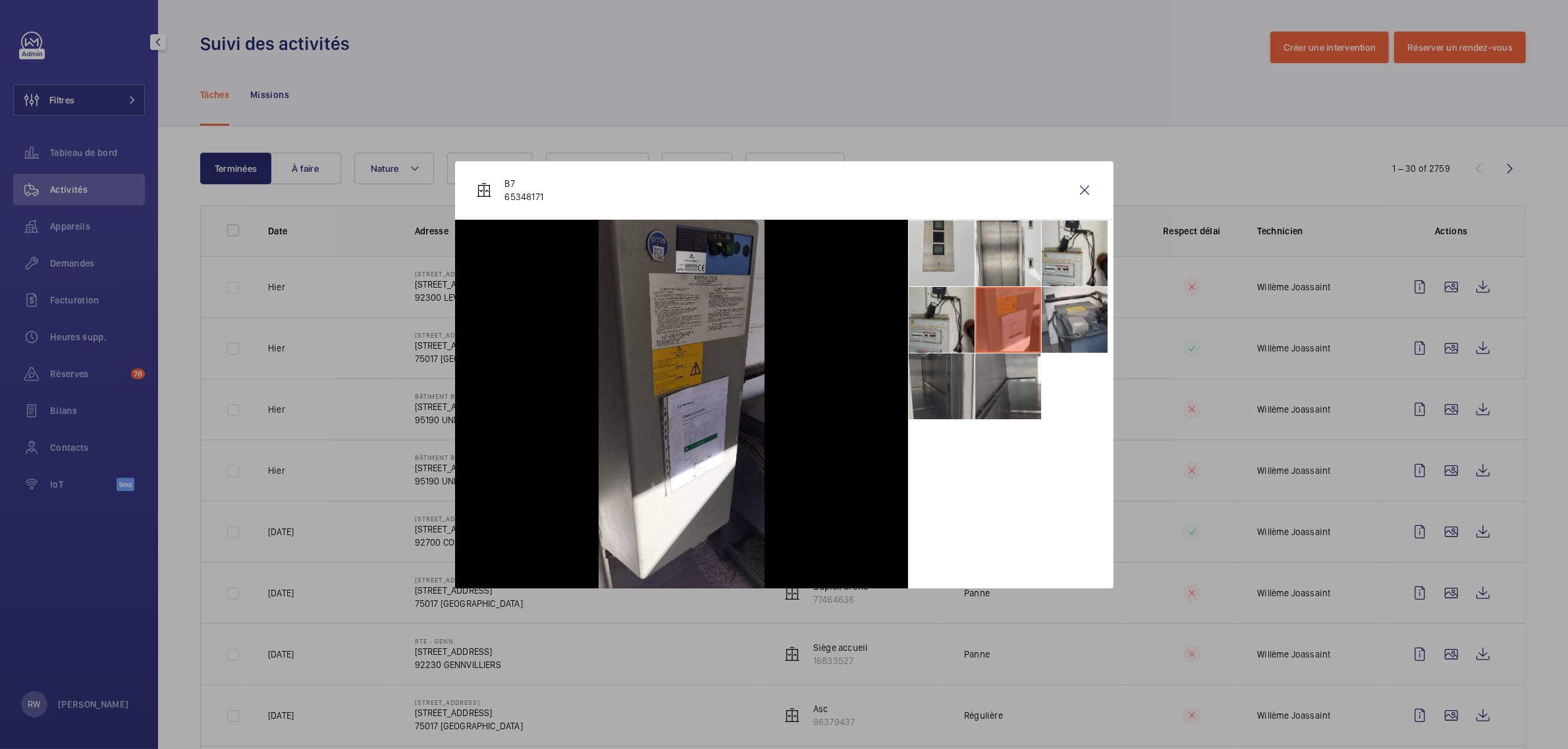
click at [946, 311] on li at bounding box center [942, 320] width 66 height 66
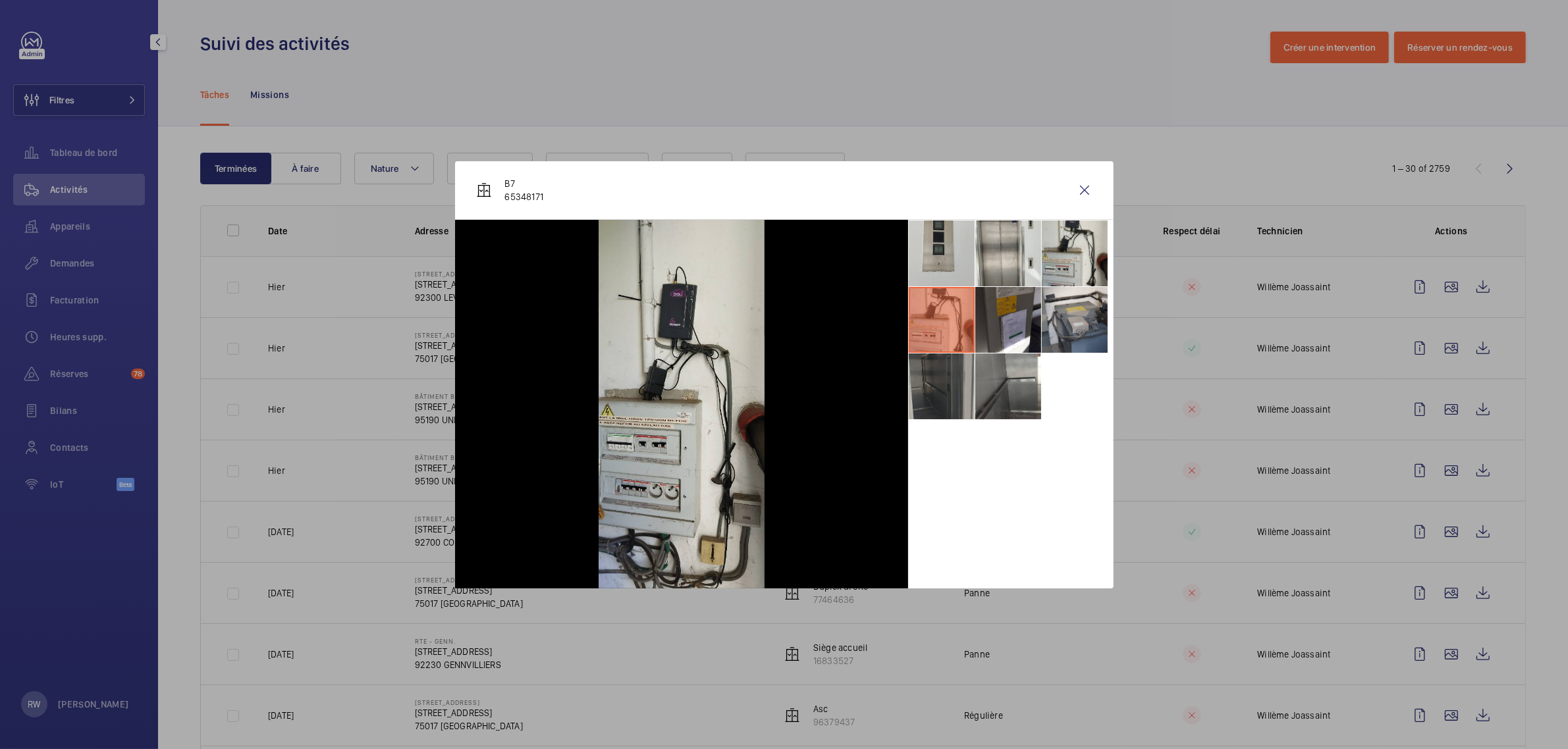
click at [935, 376] on li at bounding box center [942, 387] width 66 height 66
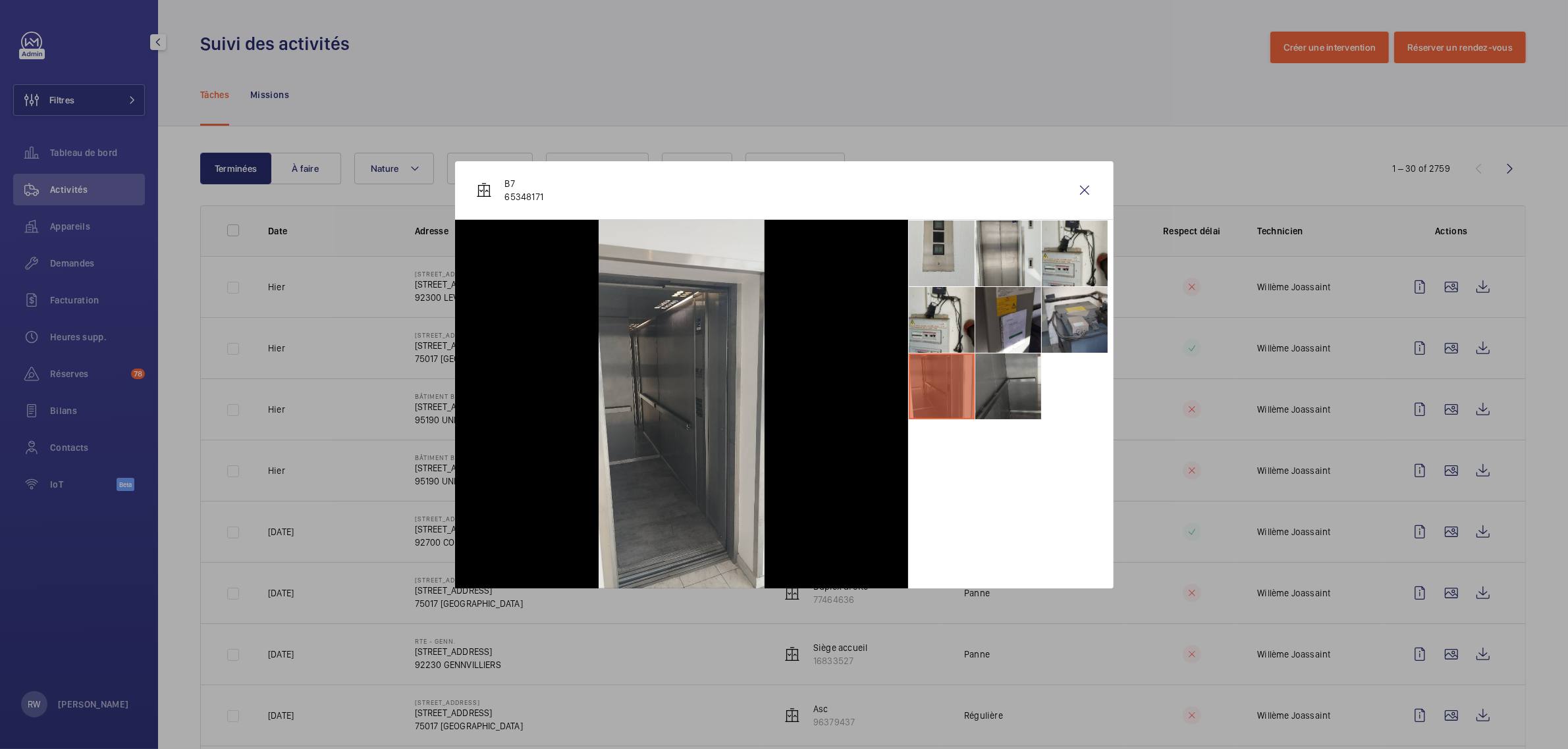
click at [991, 385] on li at bounding box center [1009, 387] width 66 height 66
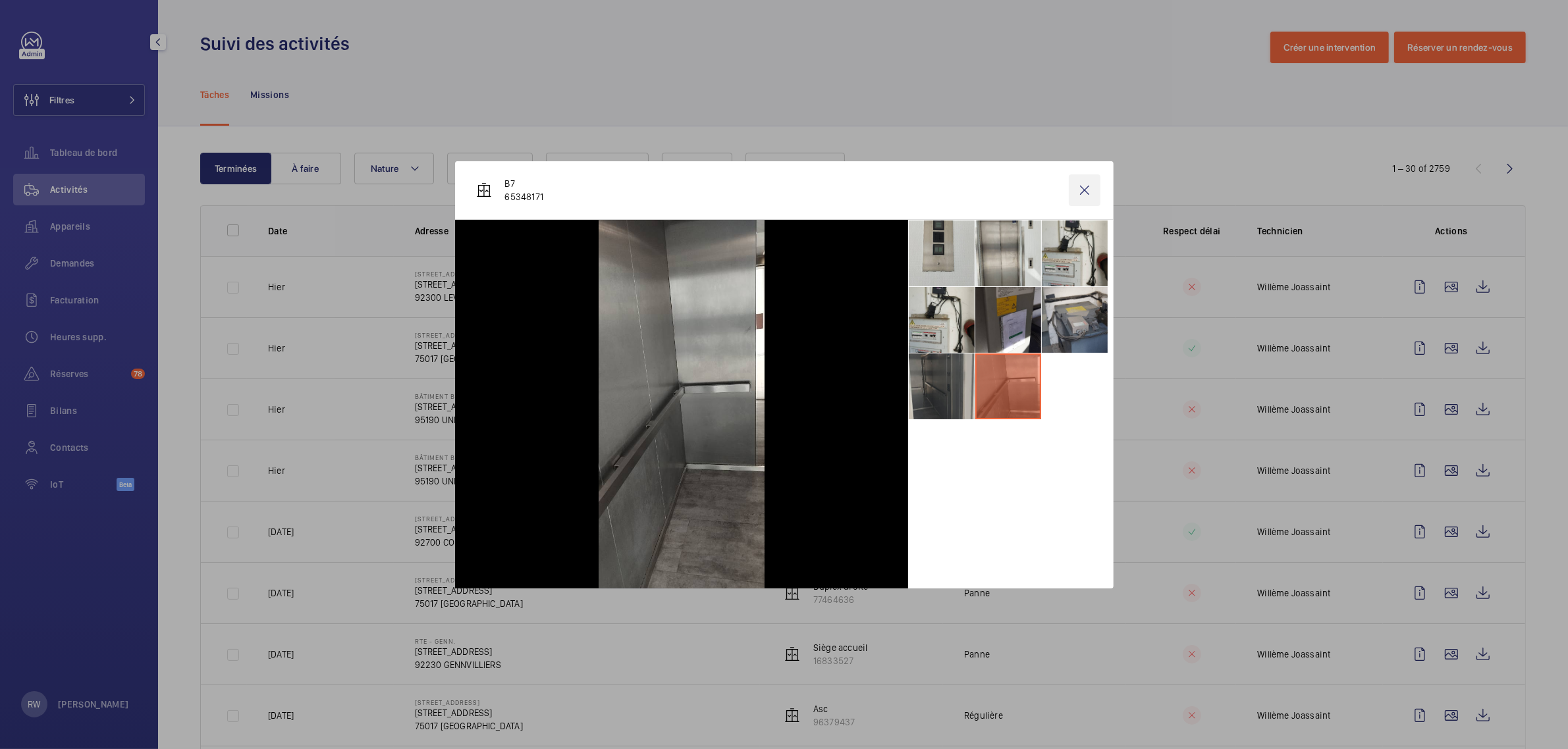
click at [1079, 194] on wm-front-icon-button at bounding box center [1085, 190] width 31 height 31
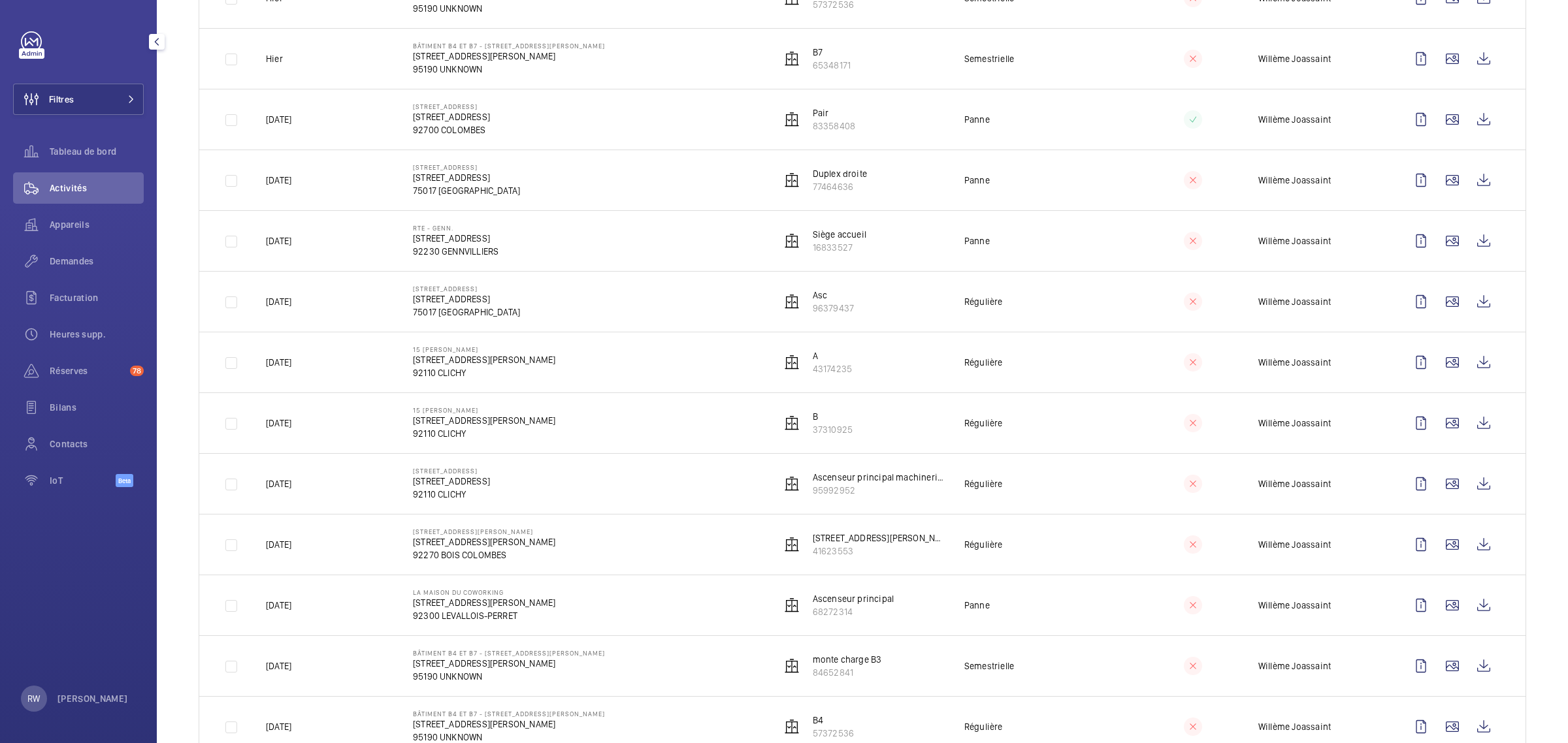
scroll to position [327, 0]
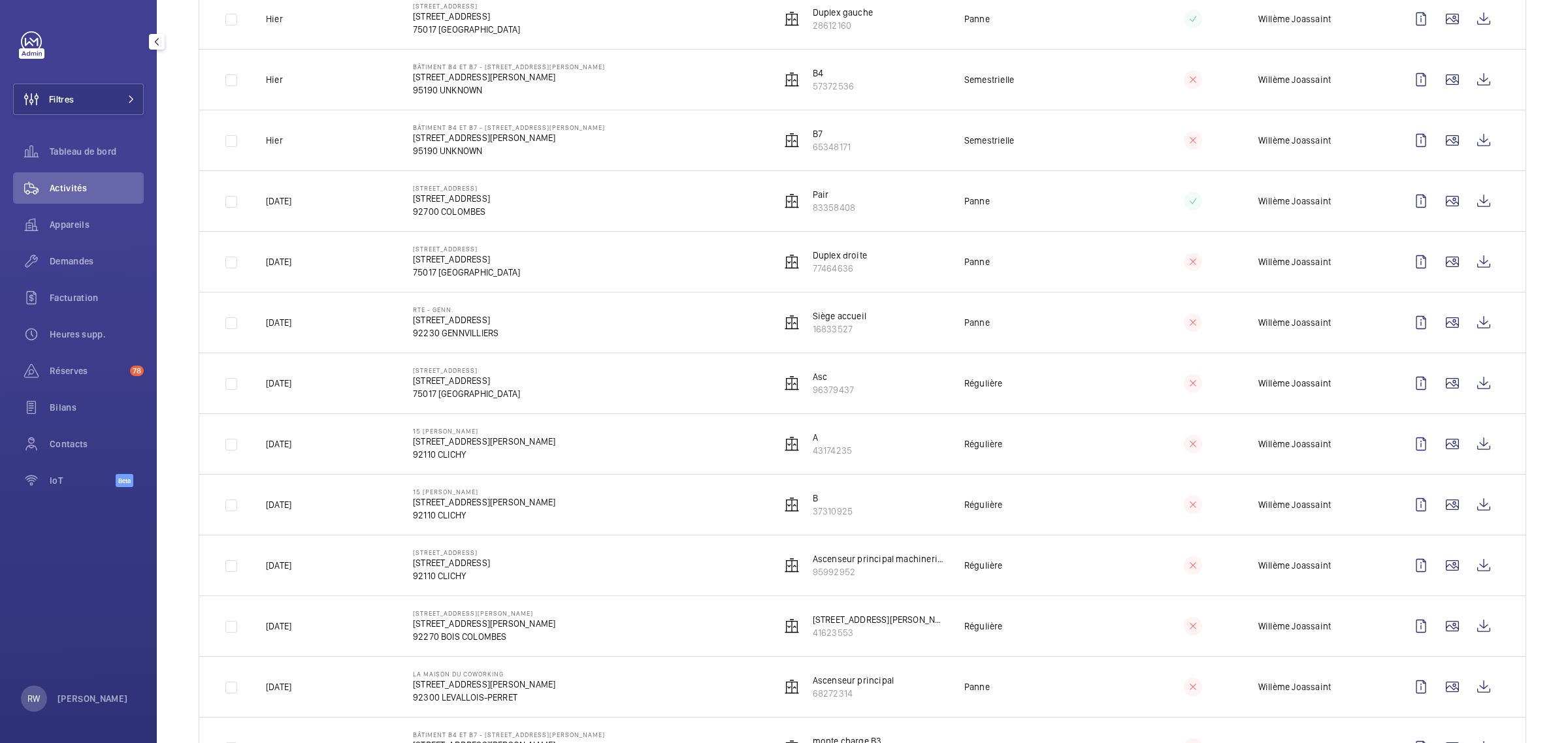
drag, startPoint x: 1007, startPoint y: 631, endPoint x: 971, endPoint y: 374, distance: 259.5
click at [0, 0] on tbody "Hier 34 Rue Louis Rouquier 34 Rue Louis Rouquier, 92300 LEVALLOIS-PERRET 92300 …" at bounding box center [0, 0] width 0 height 0
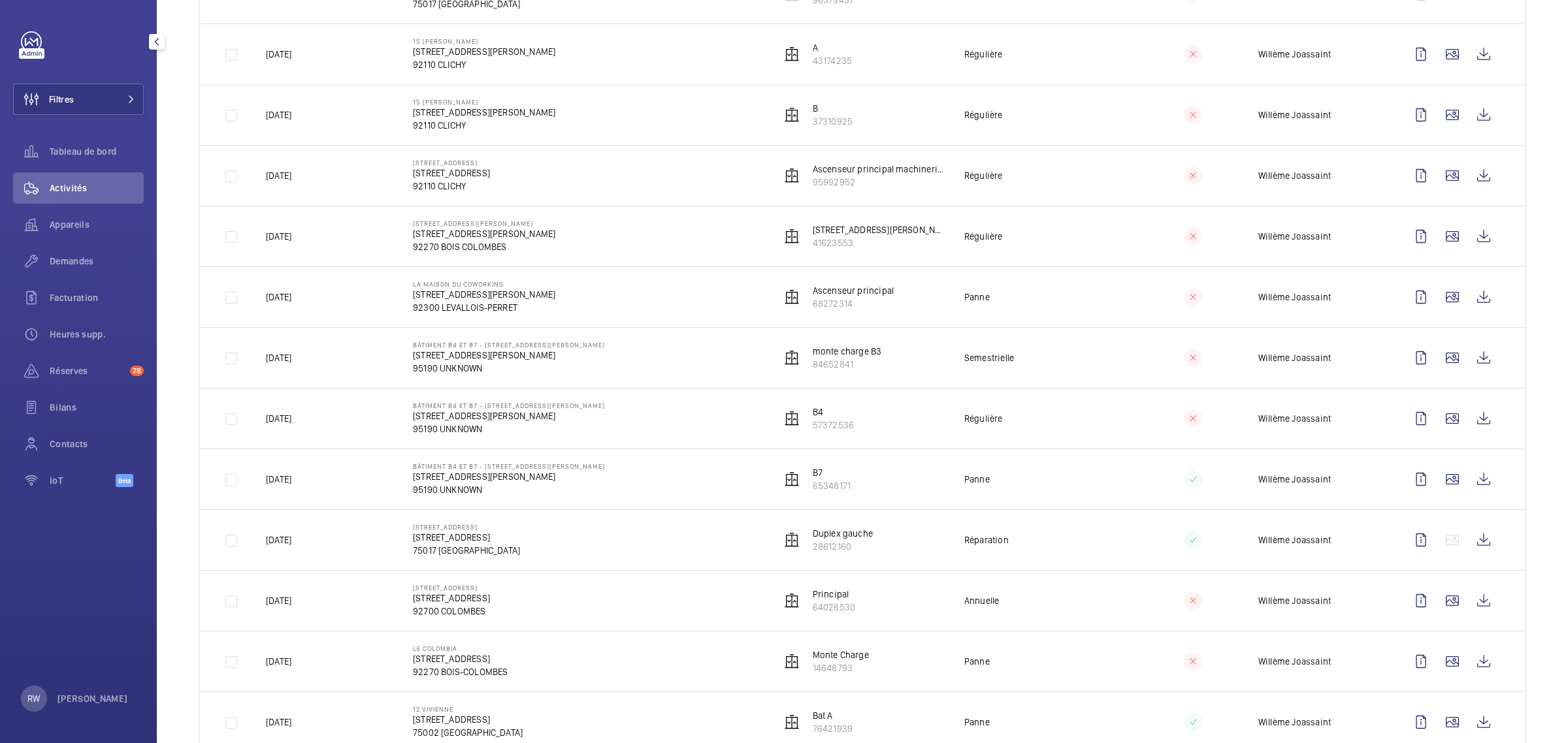
scroll to position [735, 0]
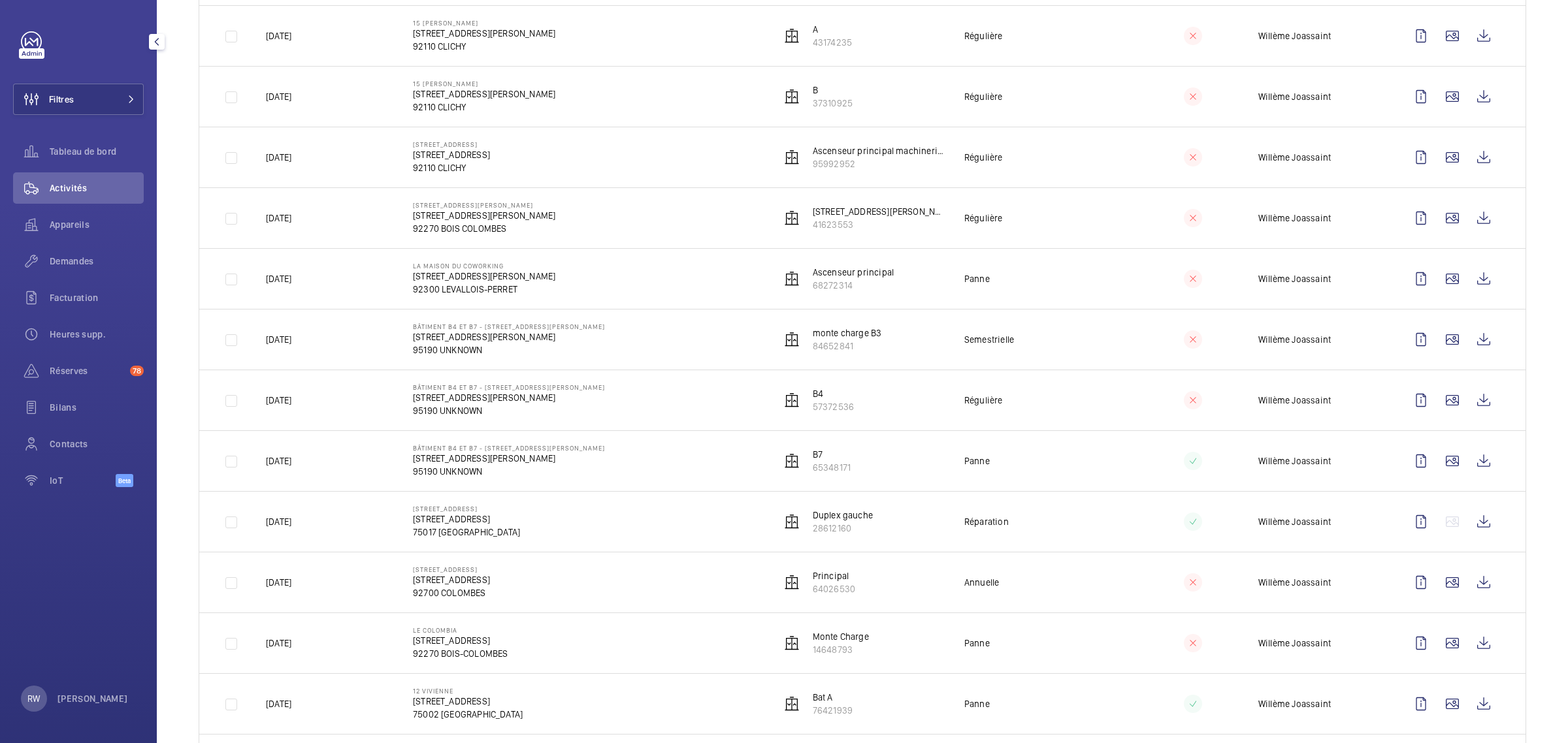
drag, startPoint x: 1025, startPoint y: 655, endPoint x: 967, endPoint y: 410, distance: 251.8
click at [0, 0] on tbody "Hier 34 Rue Louis Rouquier 34 Rue Louis Rouquier, 92300 LEVALLOIS-PERRET 92300 …" at bounding box center [0, 0] width 0 height 0
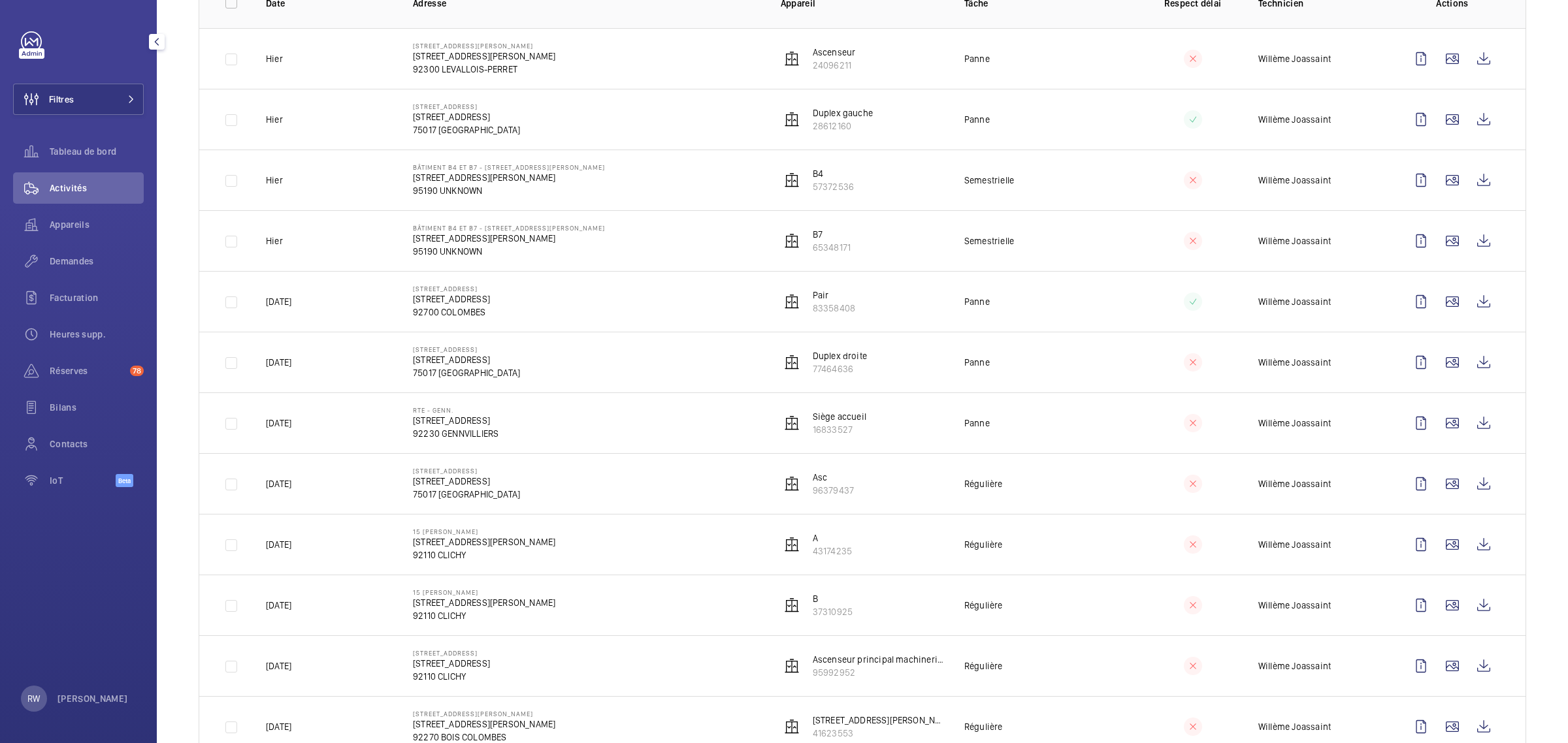
scroll to position [0, 0]
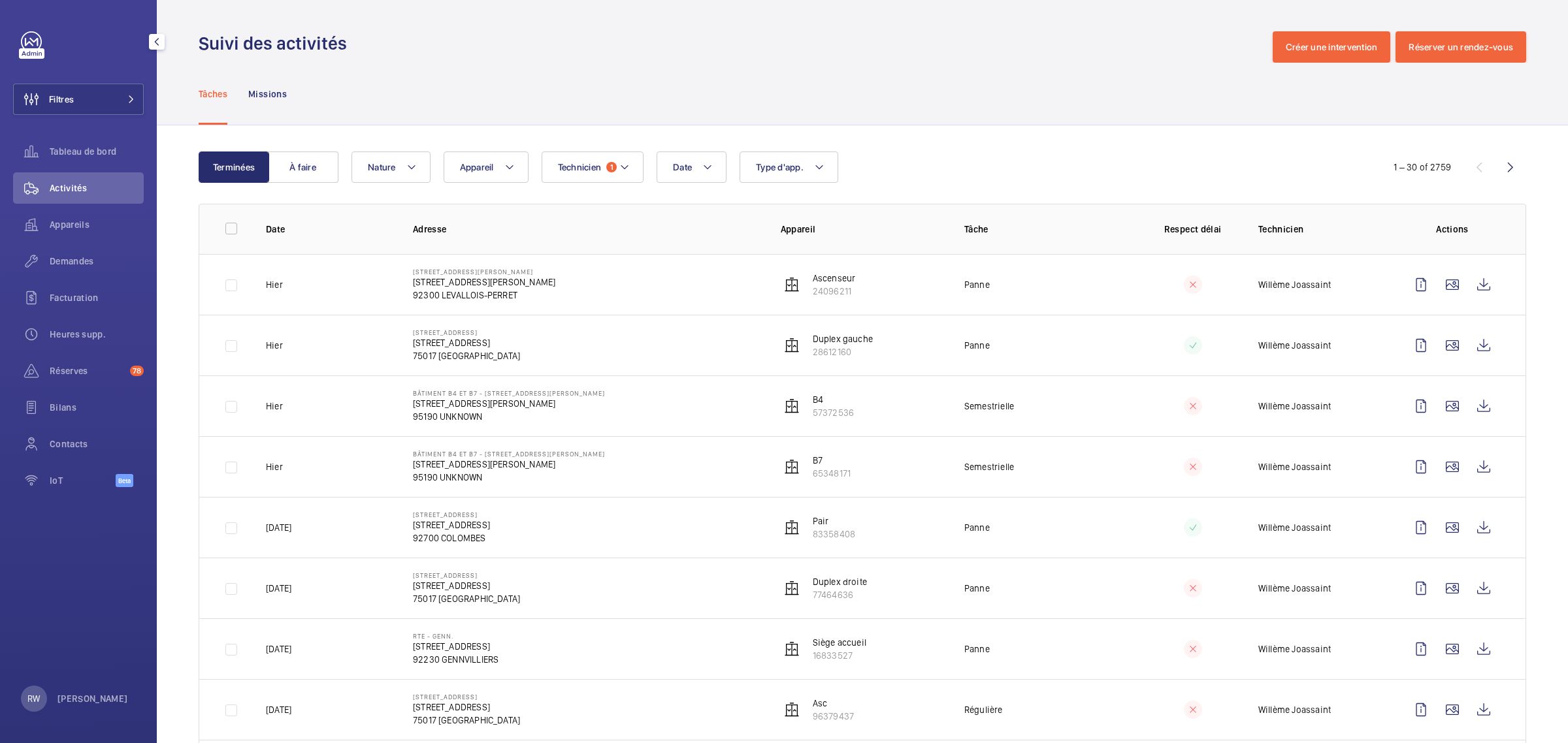
click at [624, 72] on div "Tâches Missions" at bounding box center [862, 93] width 1327 height 62
click at [87, 186] on span "Activités" at bounding box center [97, 188] width 94 height 13
click at [66, 220] on span "Appareils" at bounding box center [97, 224] width 94 height 13
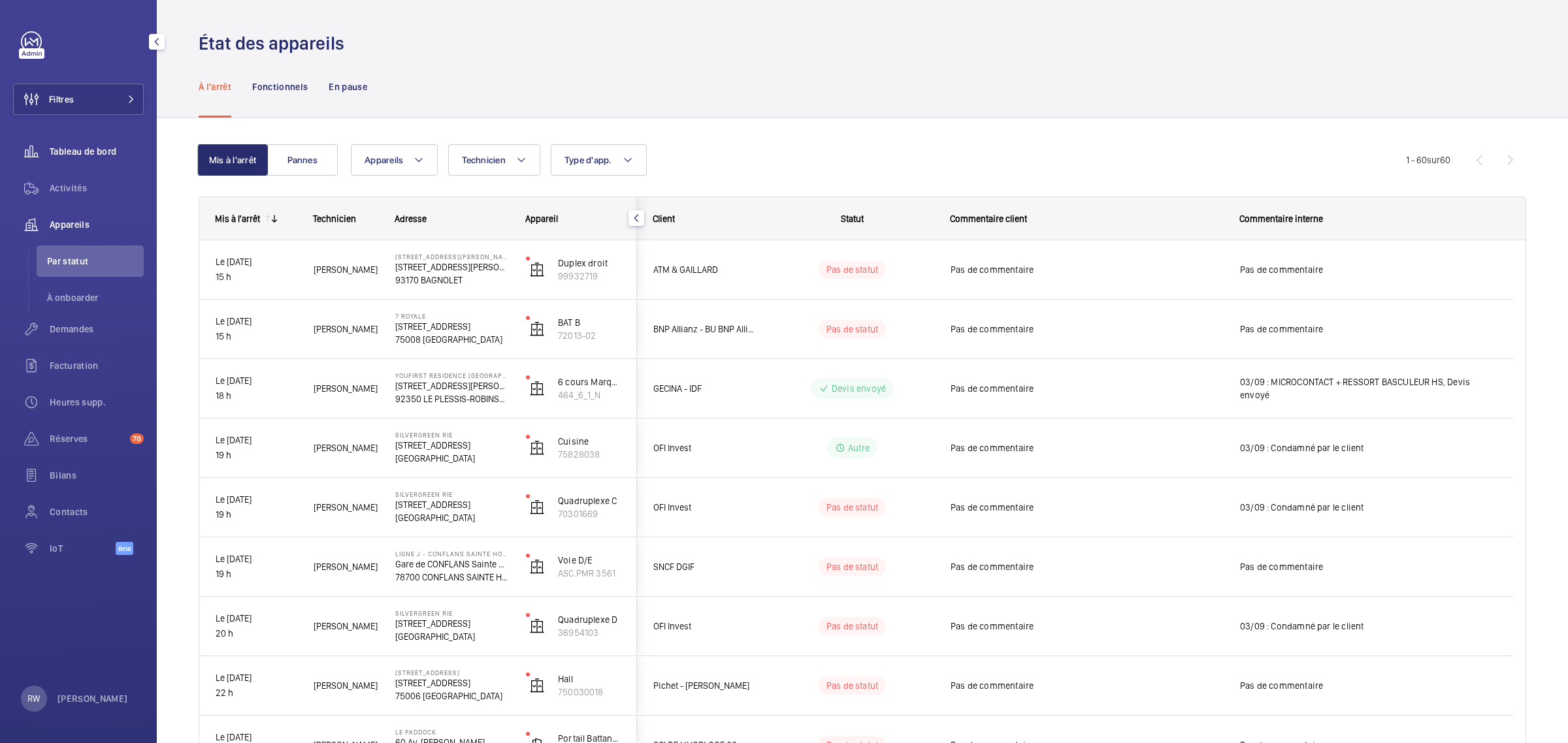
click at [81, 150] on span "Tableau de bord" at bounding box center [97, 151] width 94 height 13
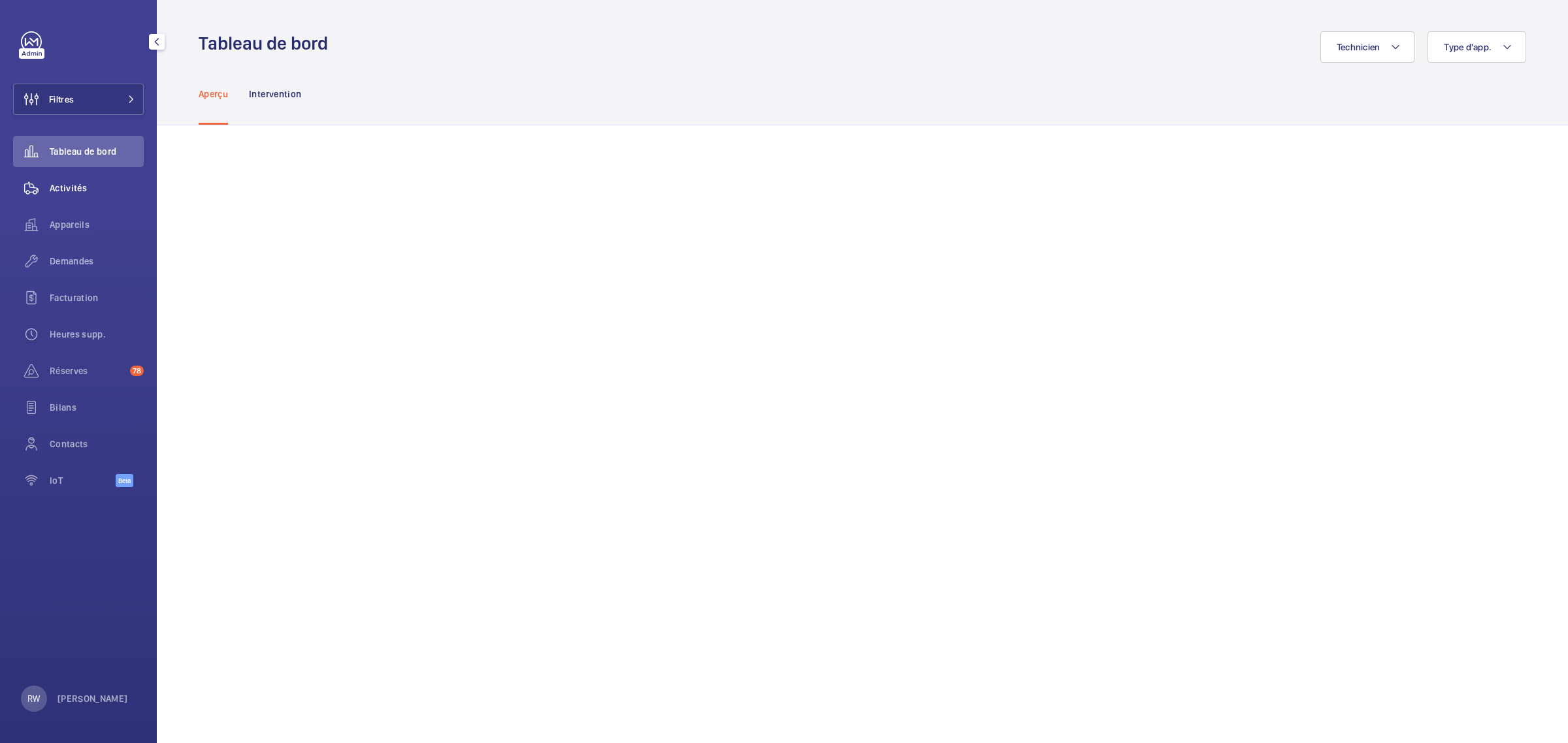
click at [70, 189] on span "Activités" at bounding box center [97, 188] width 94 height 13
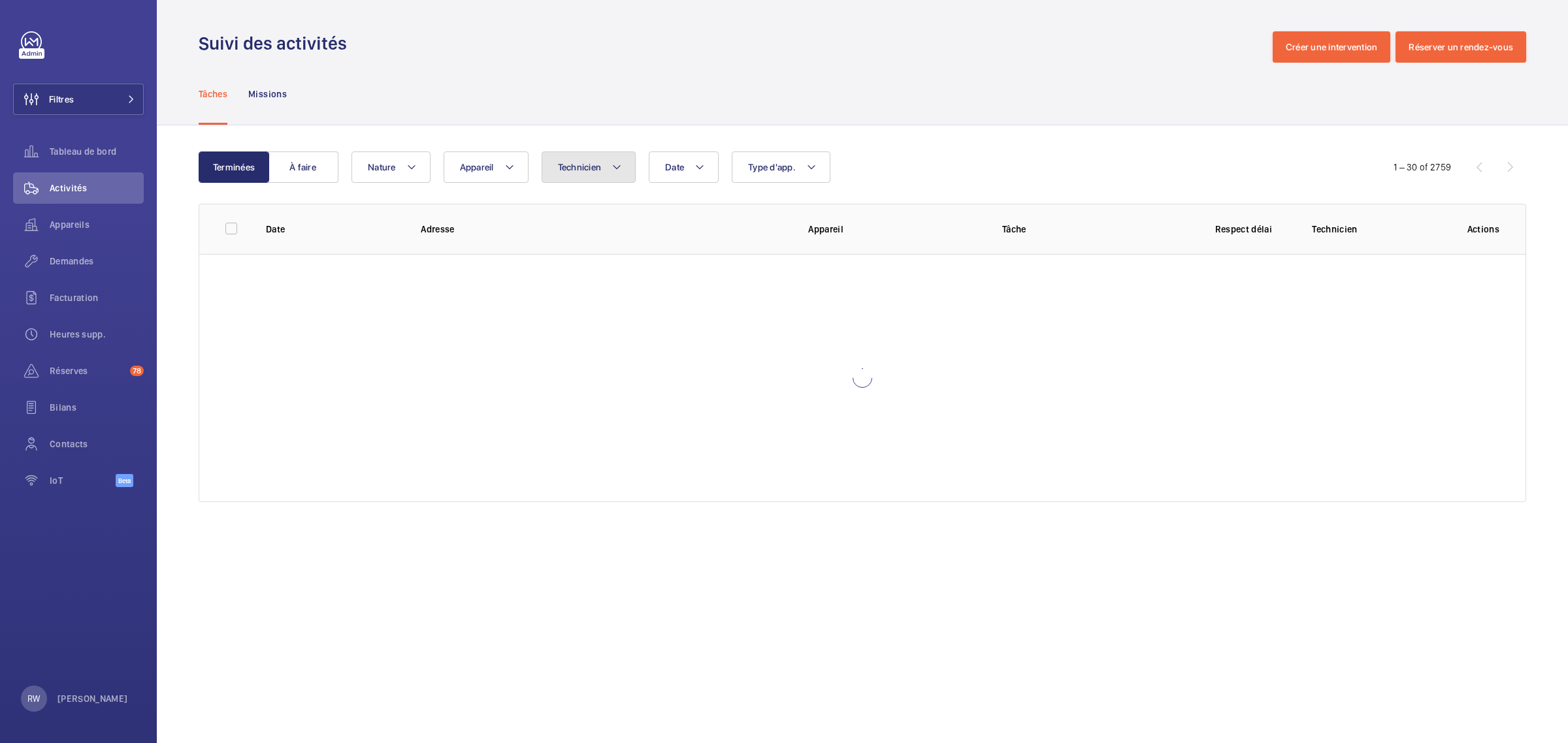
click at [604, 167] on button "Technicien" at bounding box center [589, 167] width 95 height 31
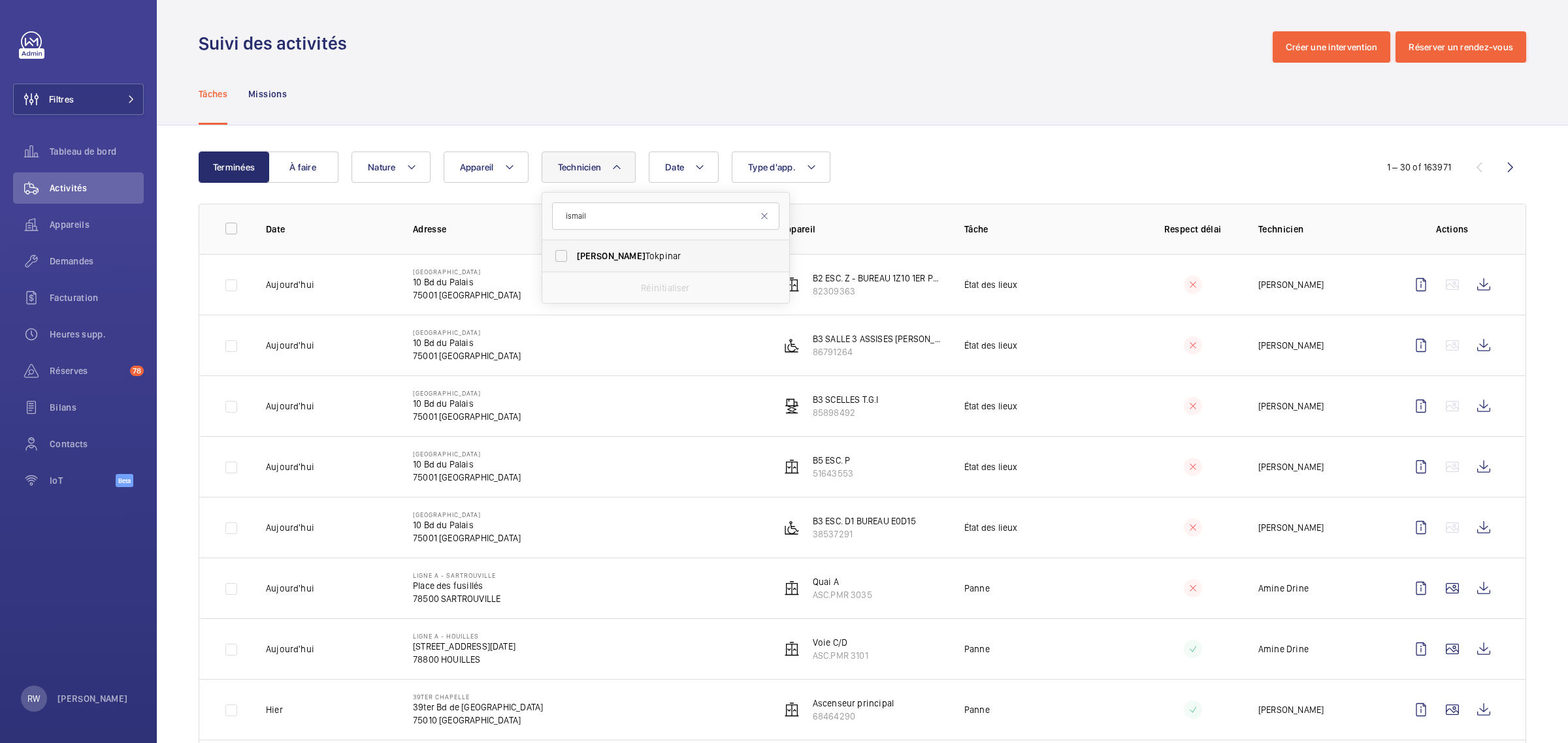
type input "ismail"
click at [559, 255] on label "Ismail Tokpinar" at bounding box center [655, 256] width 227 height 31
click at [559, 255] on input "Ismail Tokpinar" at bounding box center [561, 256] width 26 height 26
checkbox input "true"
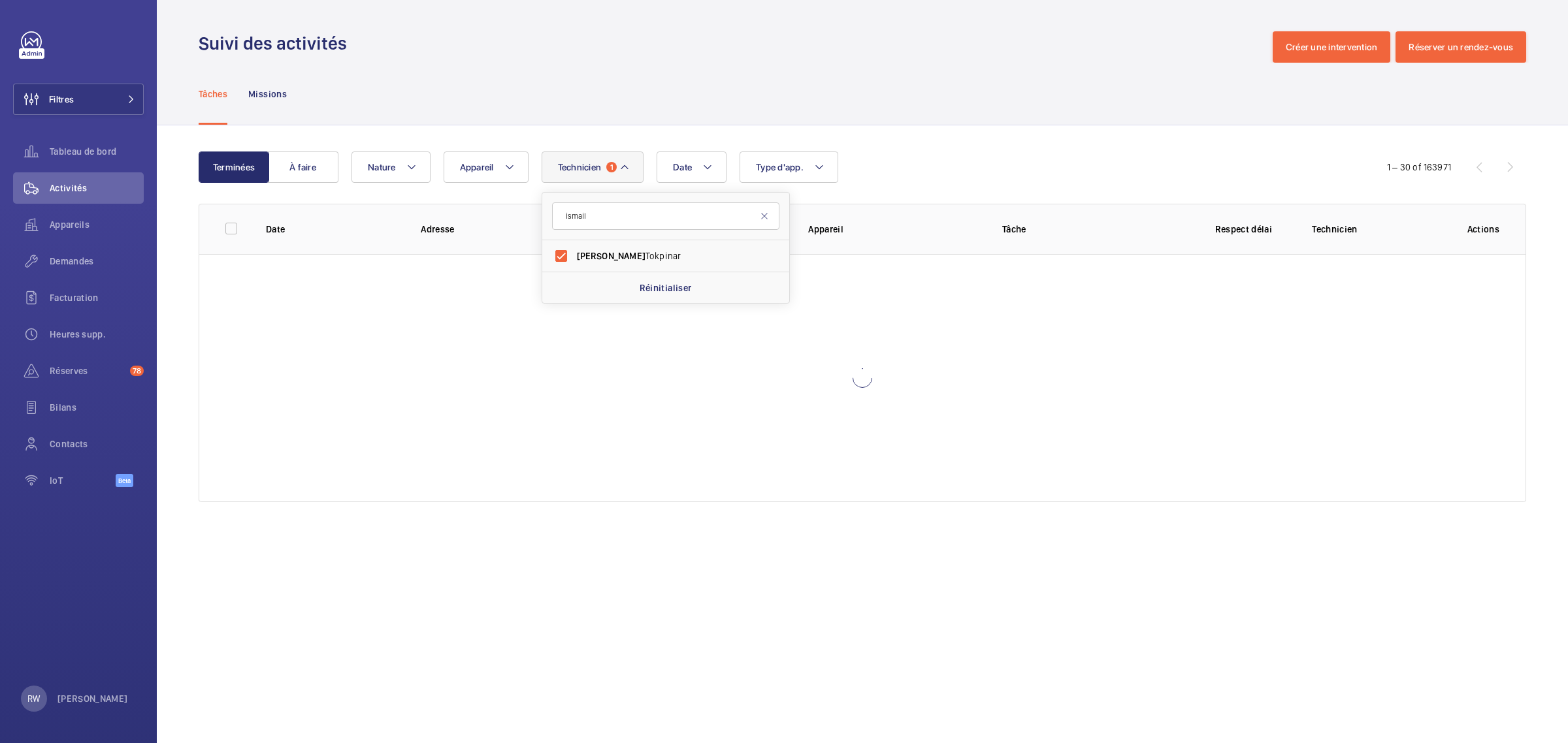
click at [527, 99] on div "Tâches Missions" at bounding box center [862, 93] width 1327 height 62
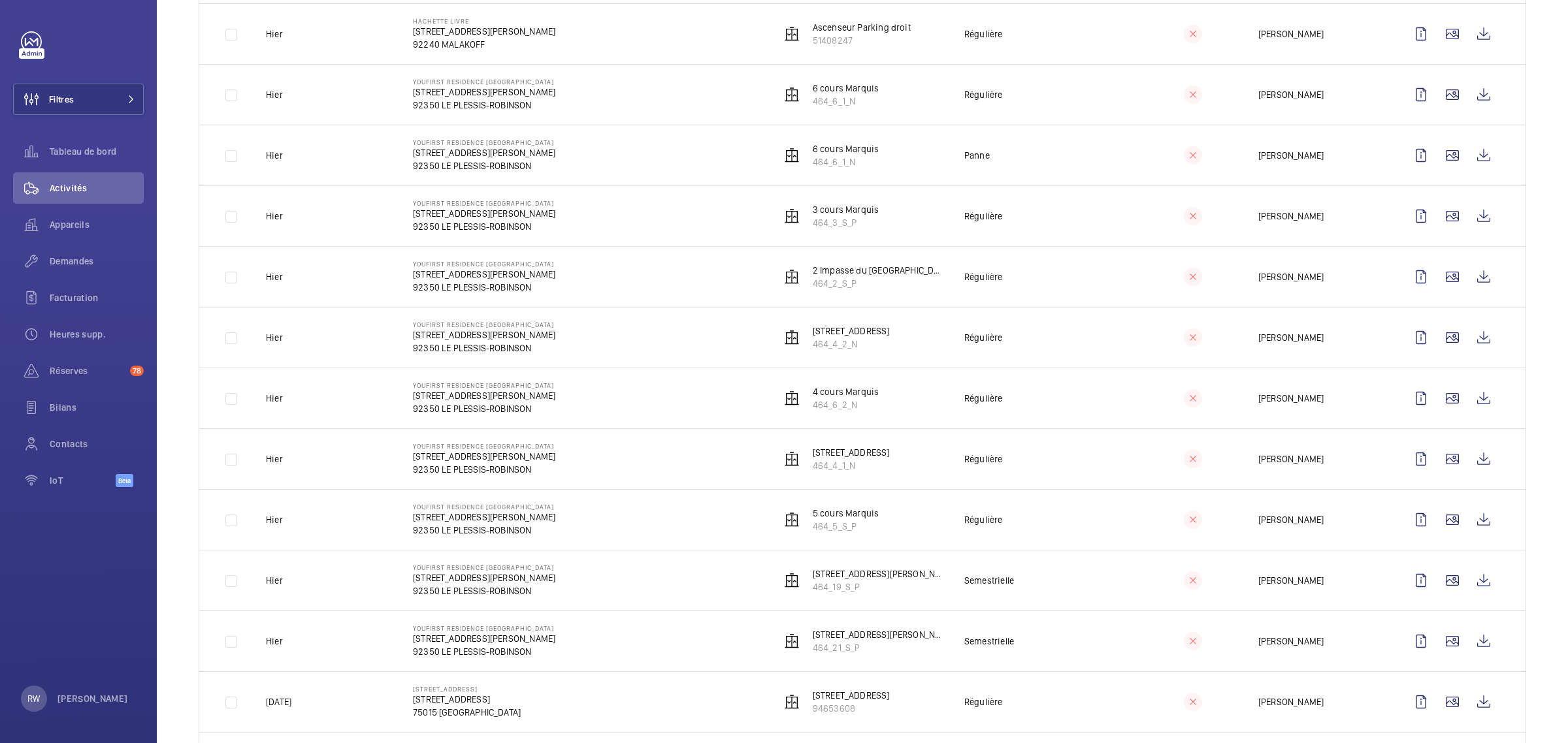
scroll to position [1142, 0]
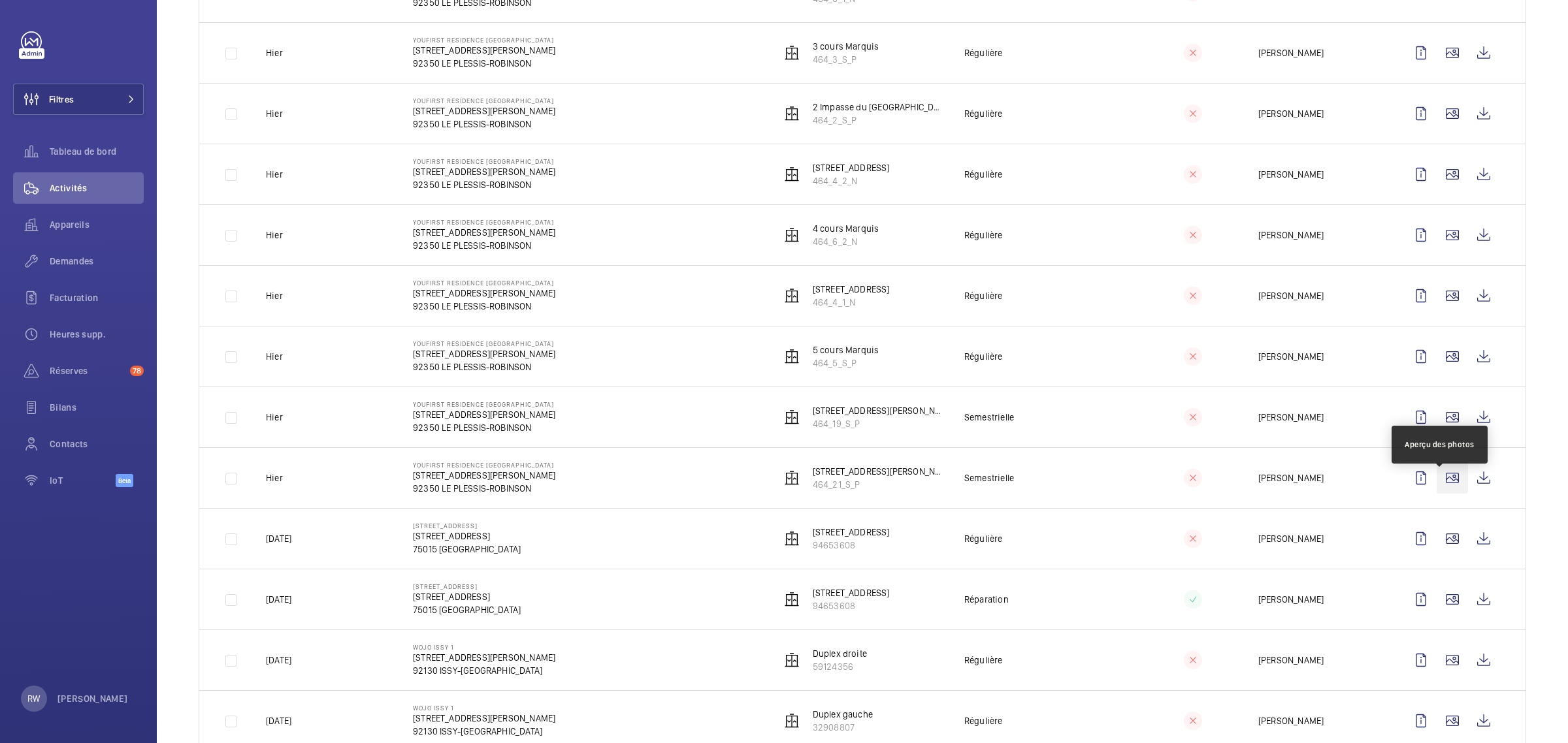
click at [1441, 493] on wm-front-icon-button at bounding box center [1451, 478] width 31 height 31
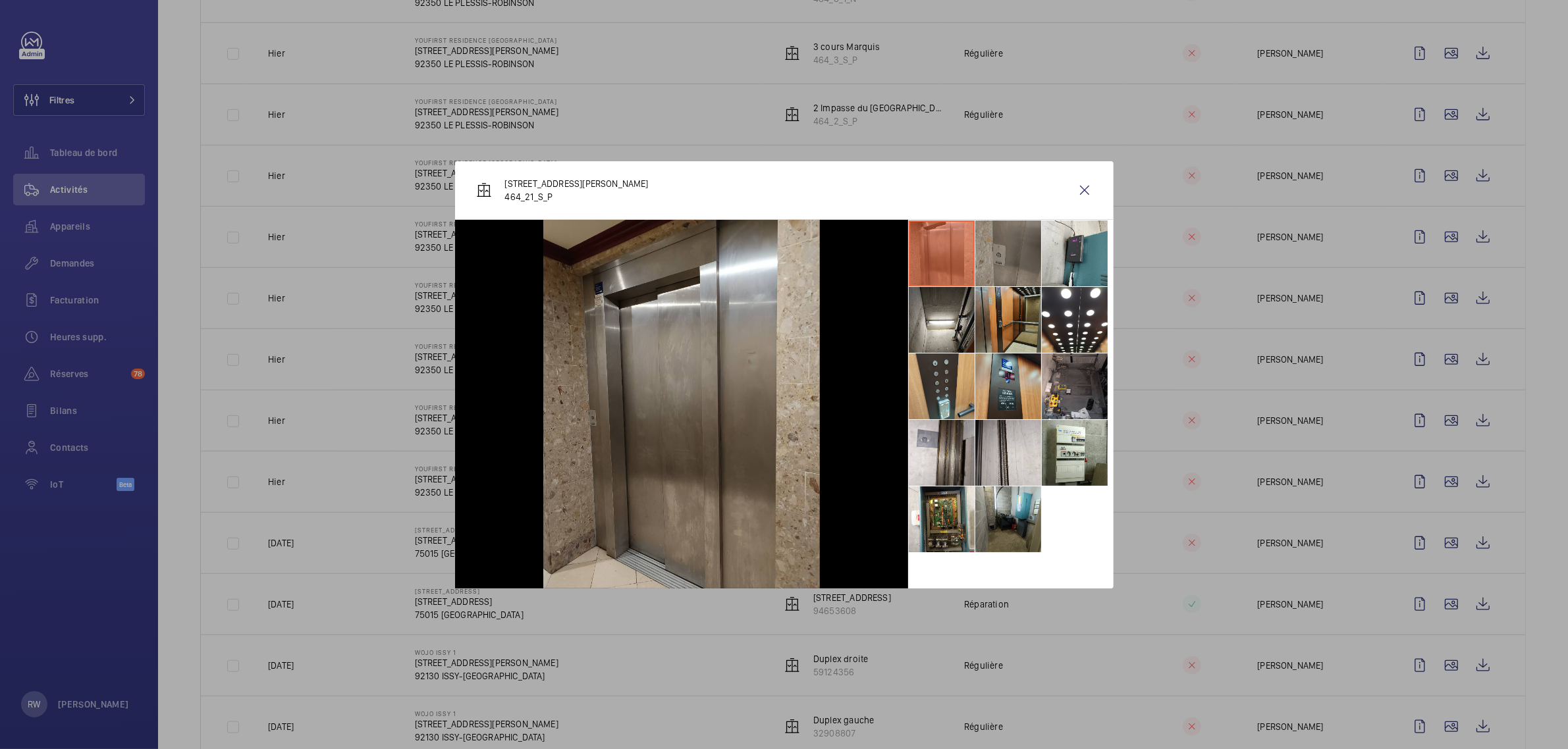
click at [1000, 239] on li at bounding box center [1009, 254] width 66 height 66
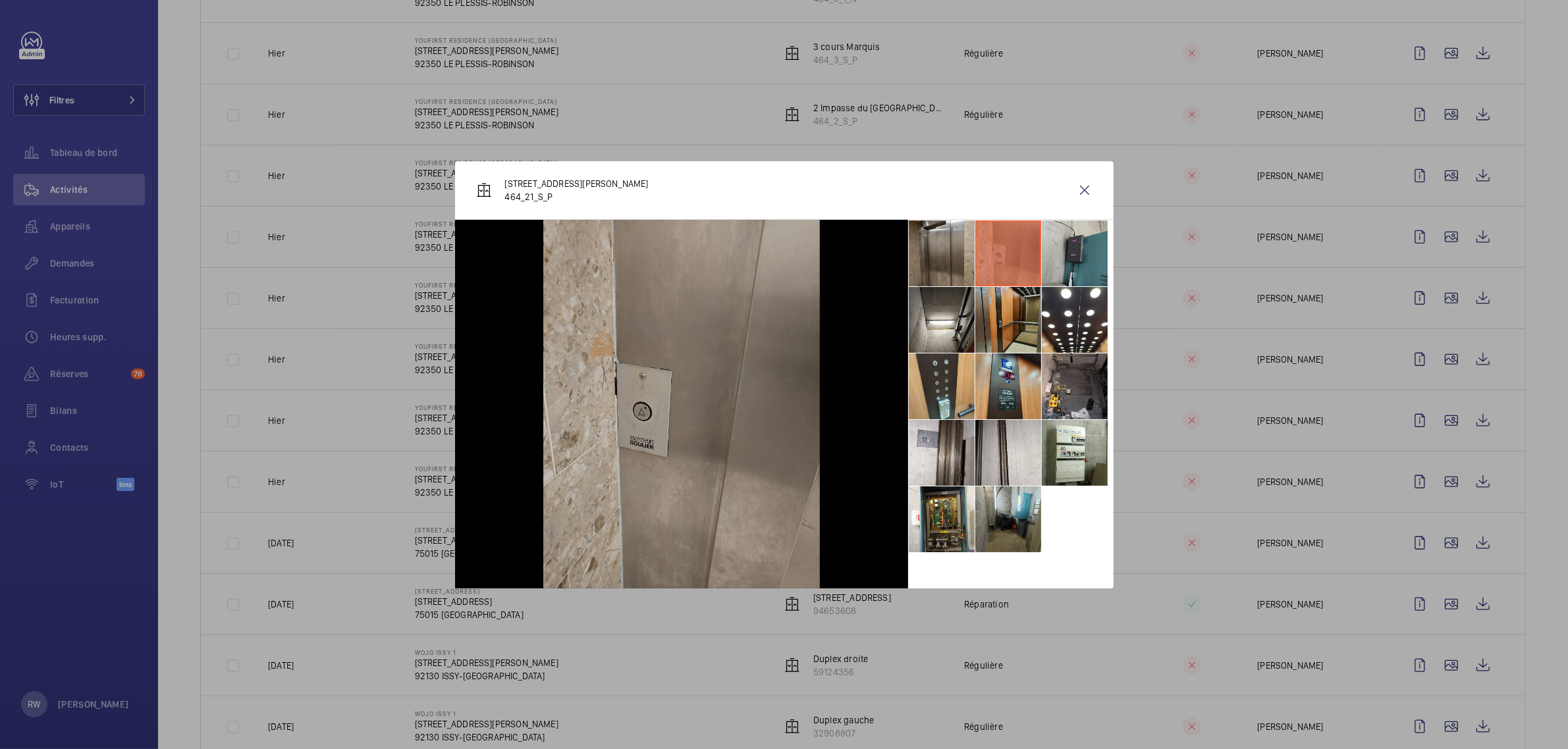
click at [1065, 246] on li at bounding box center [1075, 254] width 66 height 66
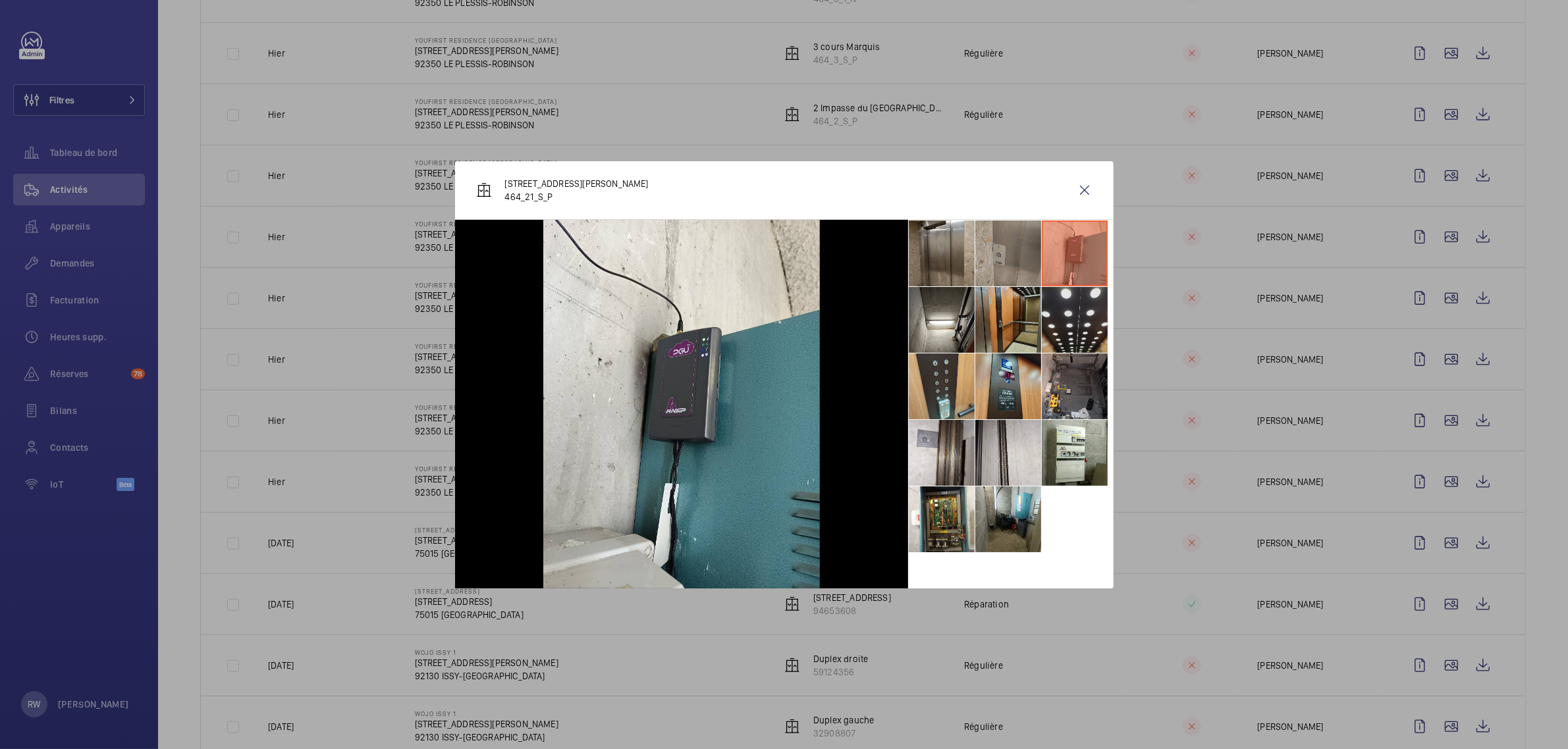
click at [1076, 314] on li at bounding box center [1075, 320] width 66 height 66
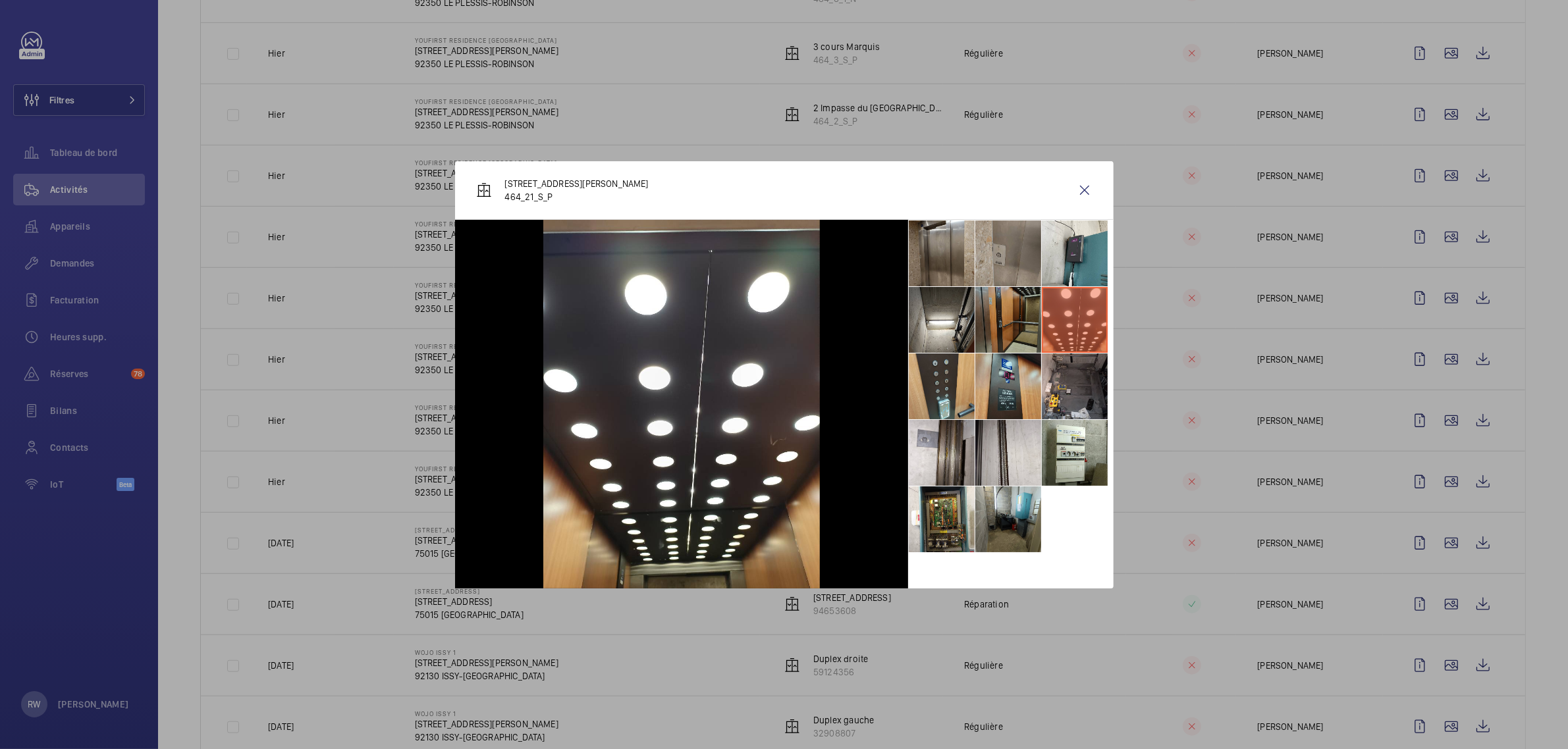
click at [1035, 315] on li at bounding box center [1009, 320] width 66 height 66
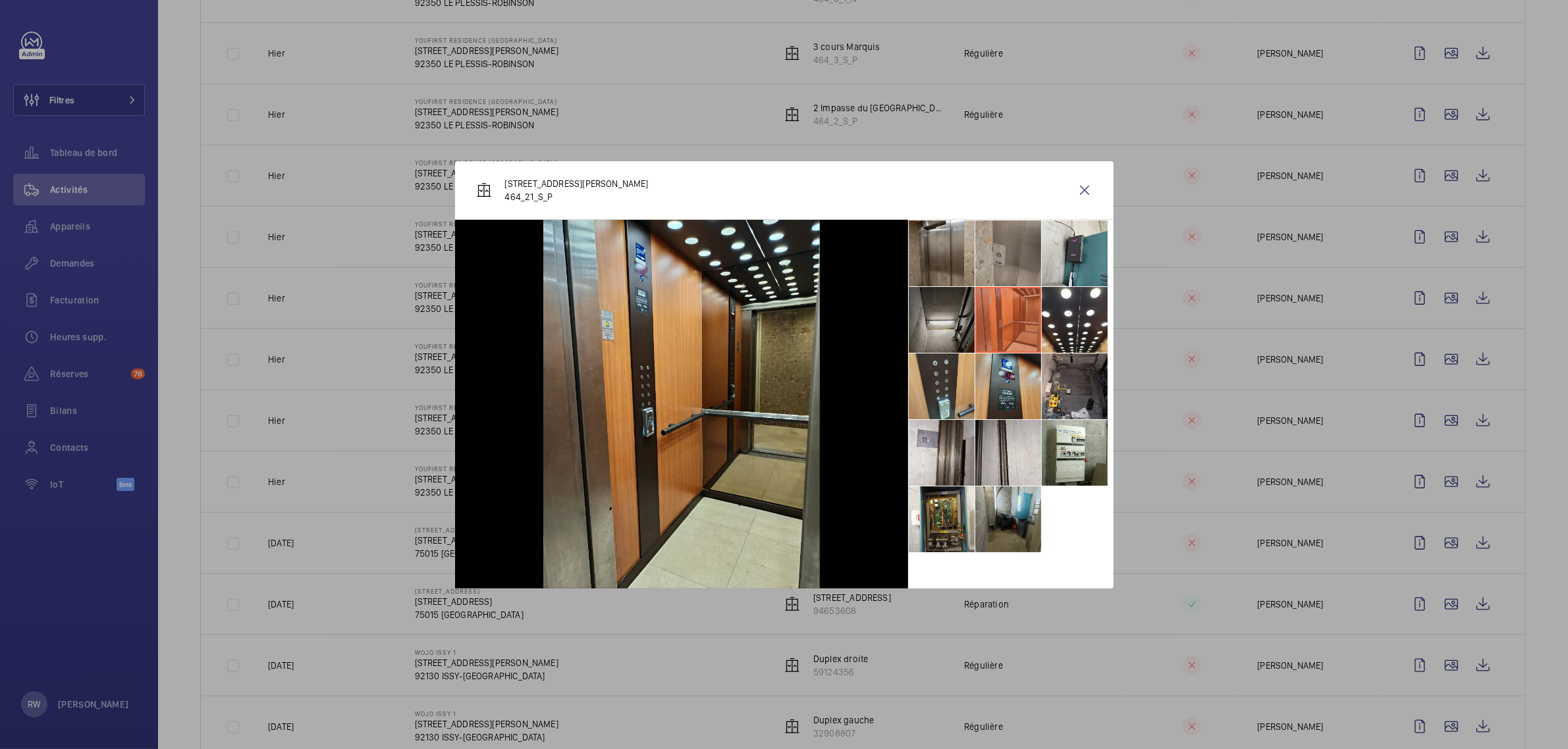
click at [945, 323] on li at bounding box center [942, 320] width 66 height 66
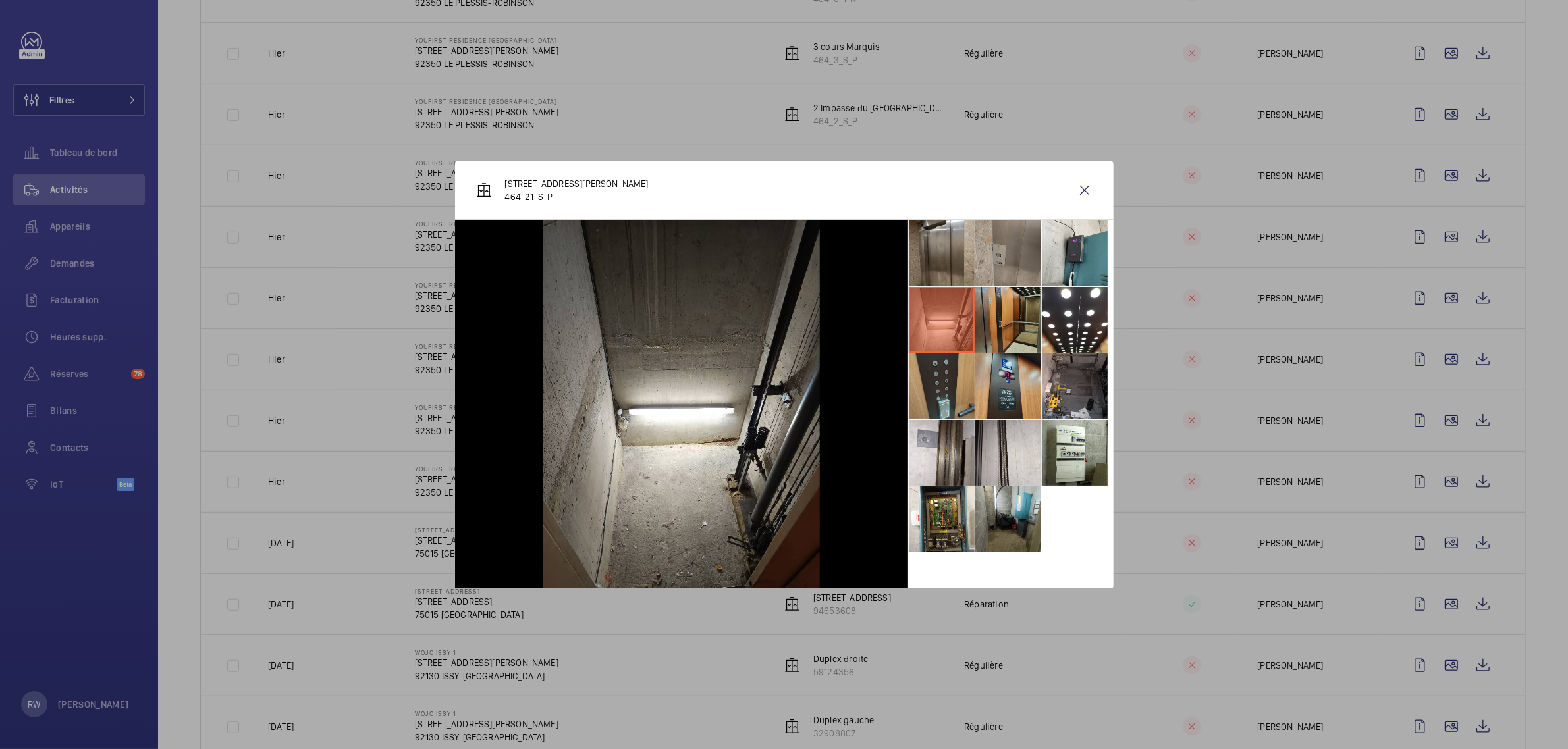
click at [935, 377] on li at bounding box center [942, 387] width 66 height 66
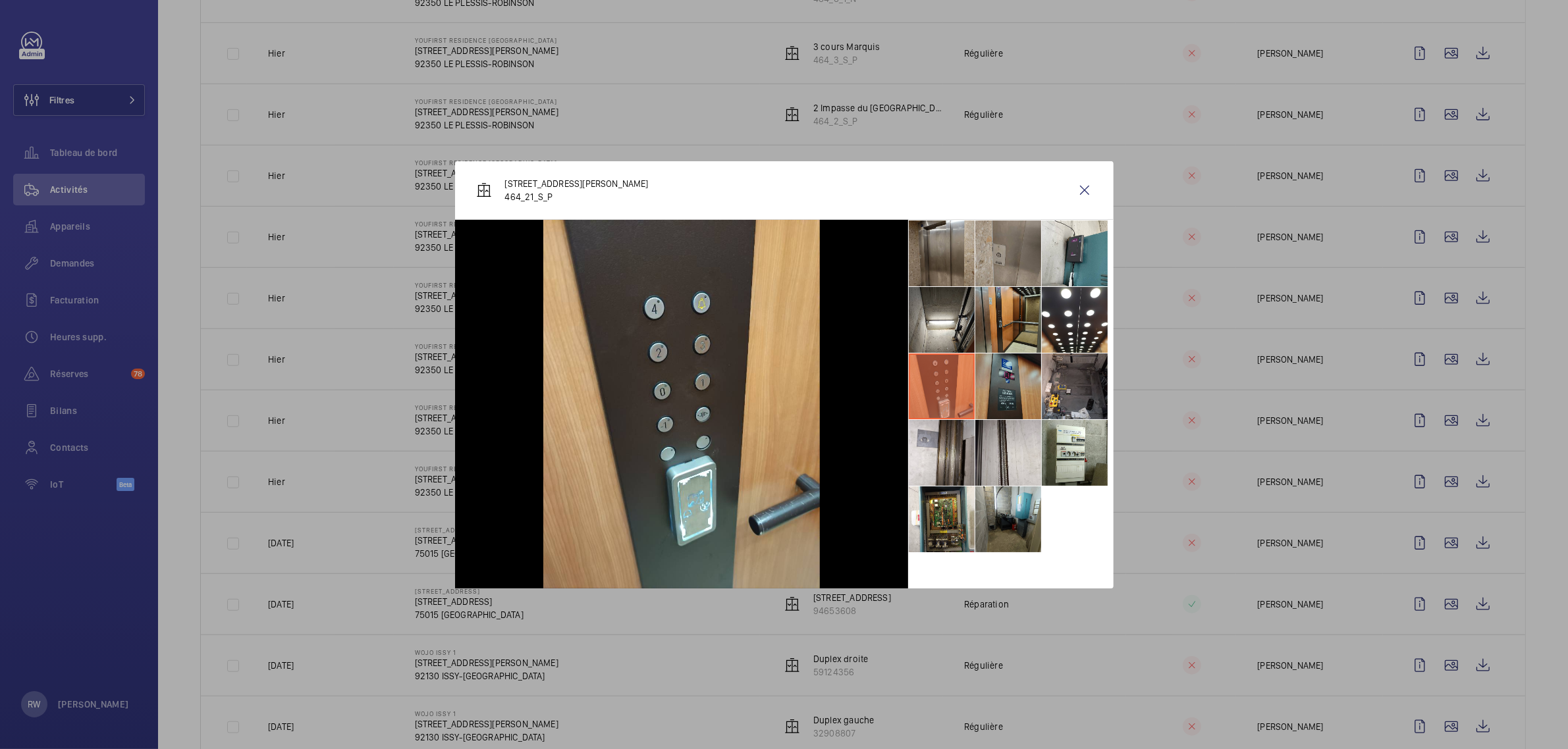
click at [1009, 383] on li at bounding box center [1009, 387] width 66 height 66
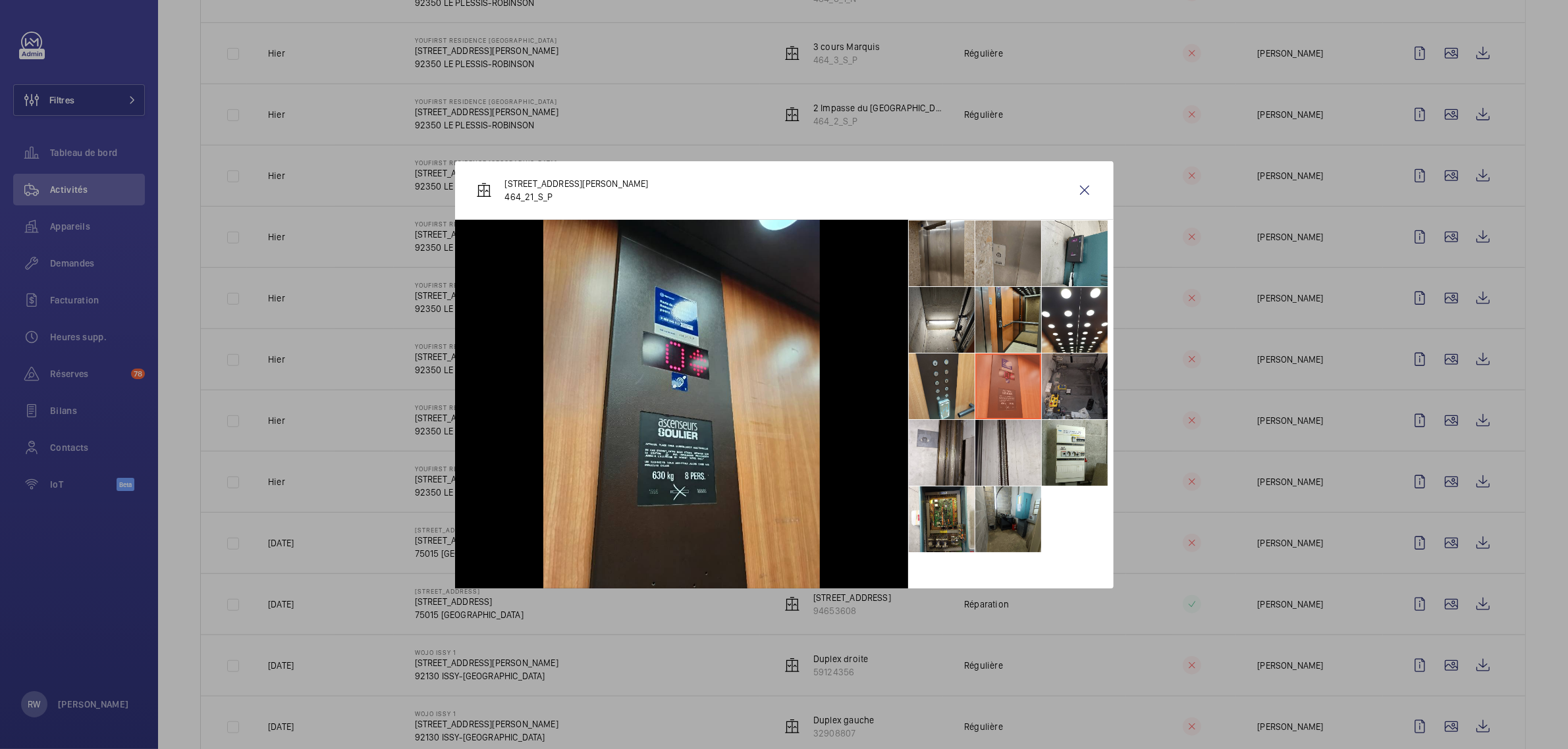
click at [1087, 383] on li at bounding box center [1075, 387] width 66 height 66
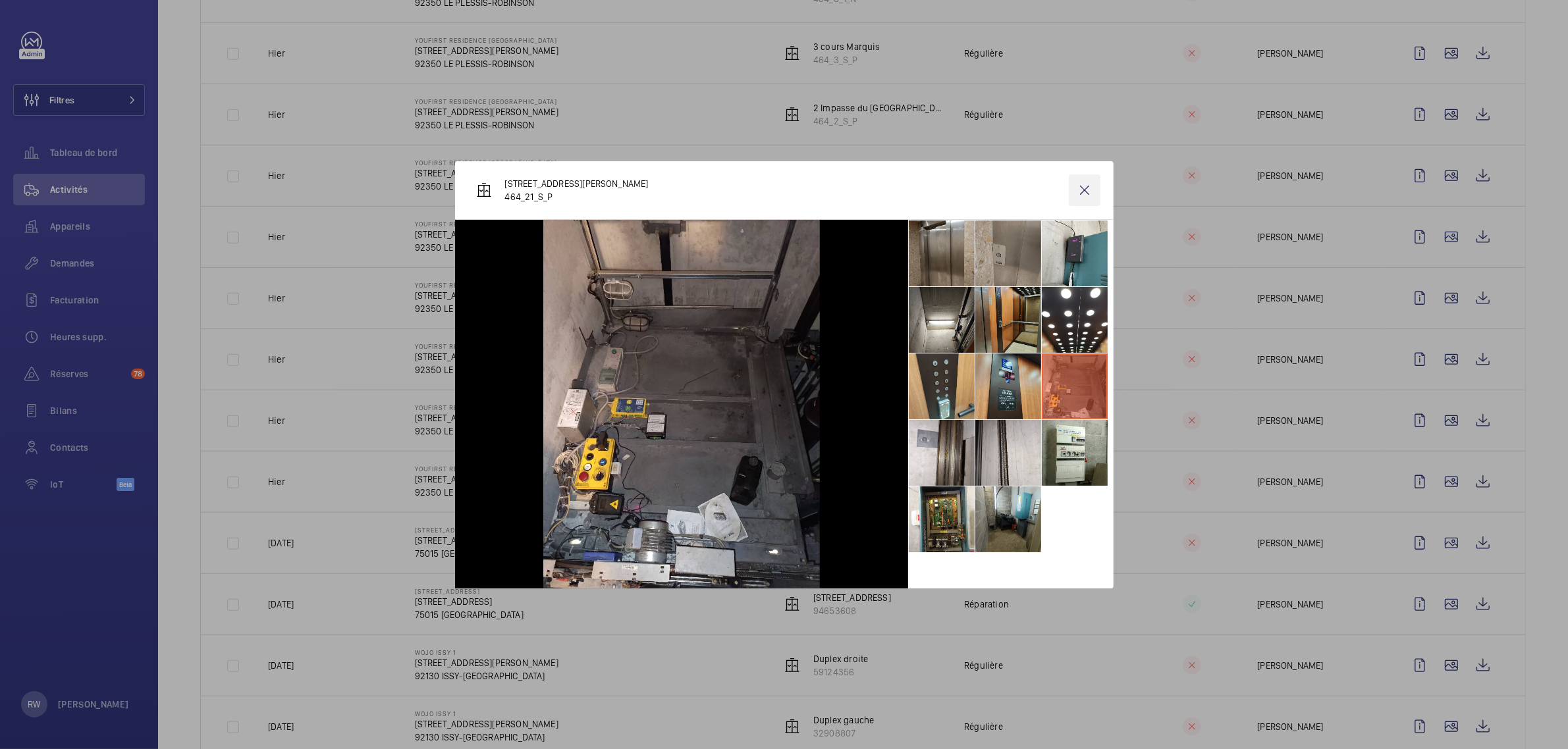
click at [1081, 191] on wm-front-icon-button at bounding box center [1085, 190] width 31 height 31
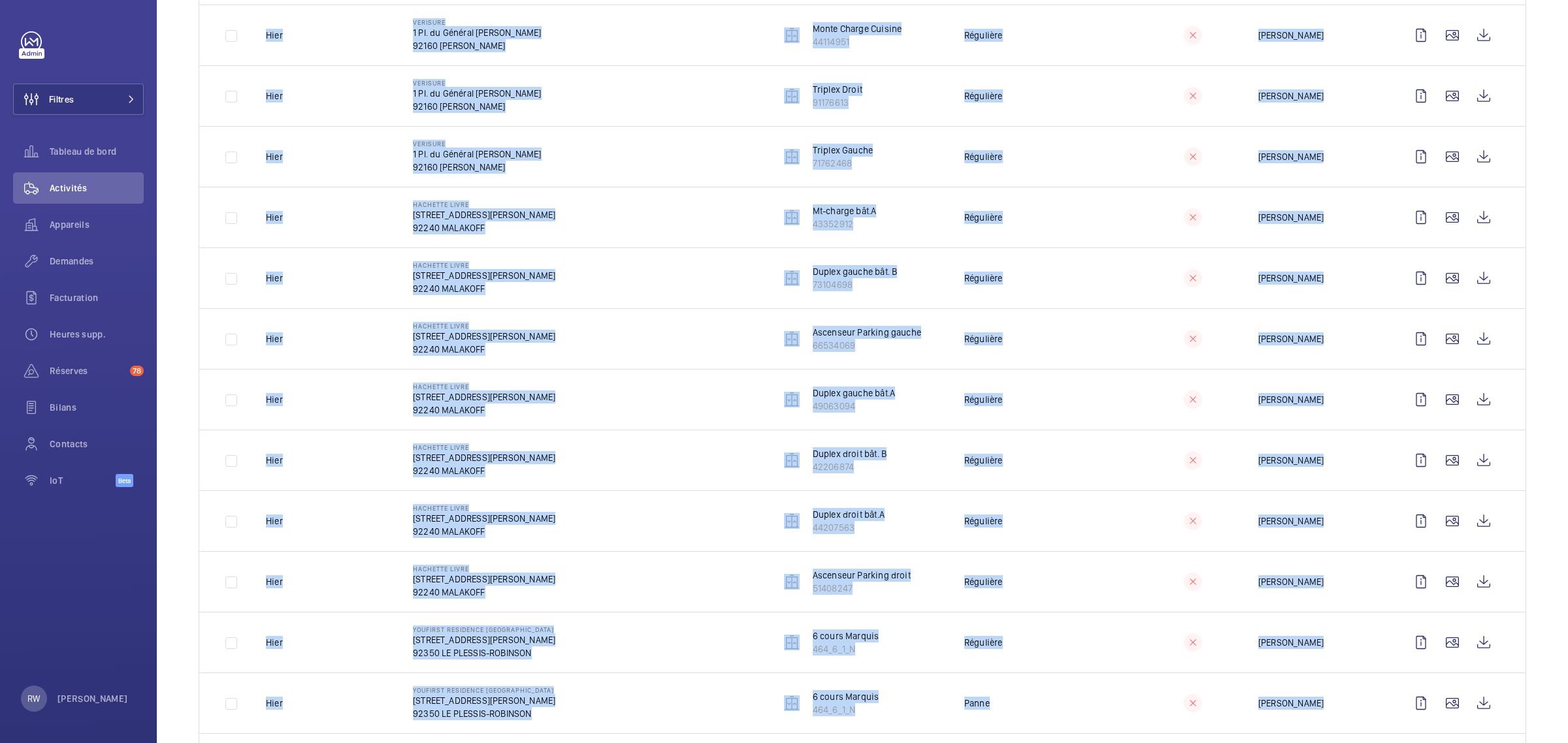
scroll to position [0, 0]
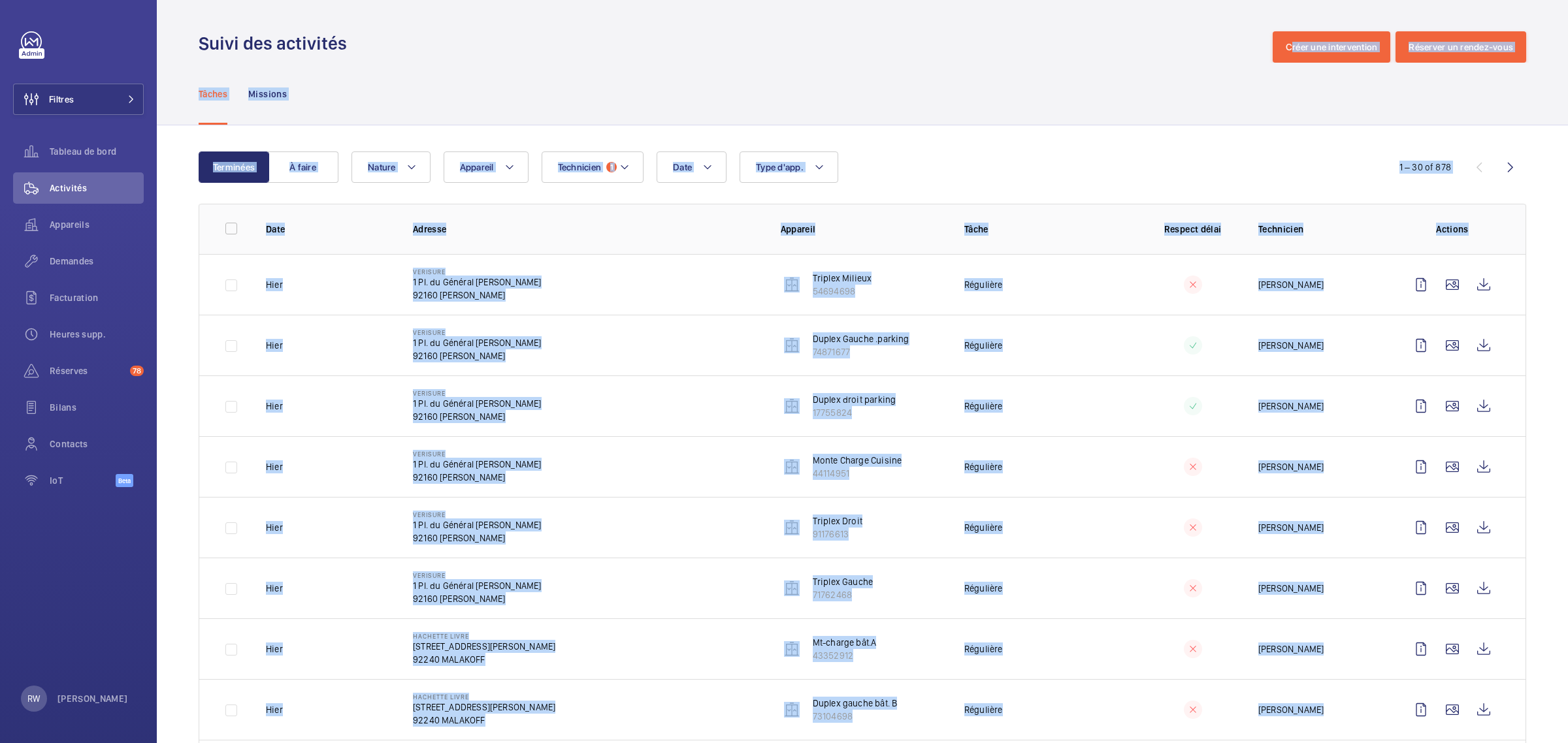
drag, startPoint x: 1017, startPoint y: 669, endPoint x: 1003, endPoint y: -62, distance: 731.1
click at [1003, 0] on html "Filtres Tableau de bord Activités Appareils Demandes Facturation Heures supp. R…" at bounding box center [784, 372] width 1568 height 743
click at [897, 45] on div "Suivi des activités Créer une intervention Réserver un rendez-vous" at bounding box center [862, 46] width 1327 height 31
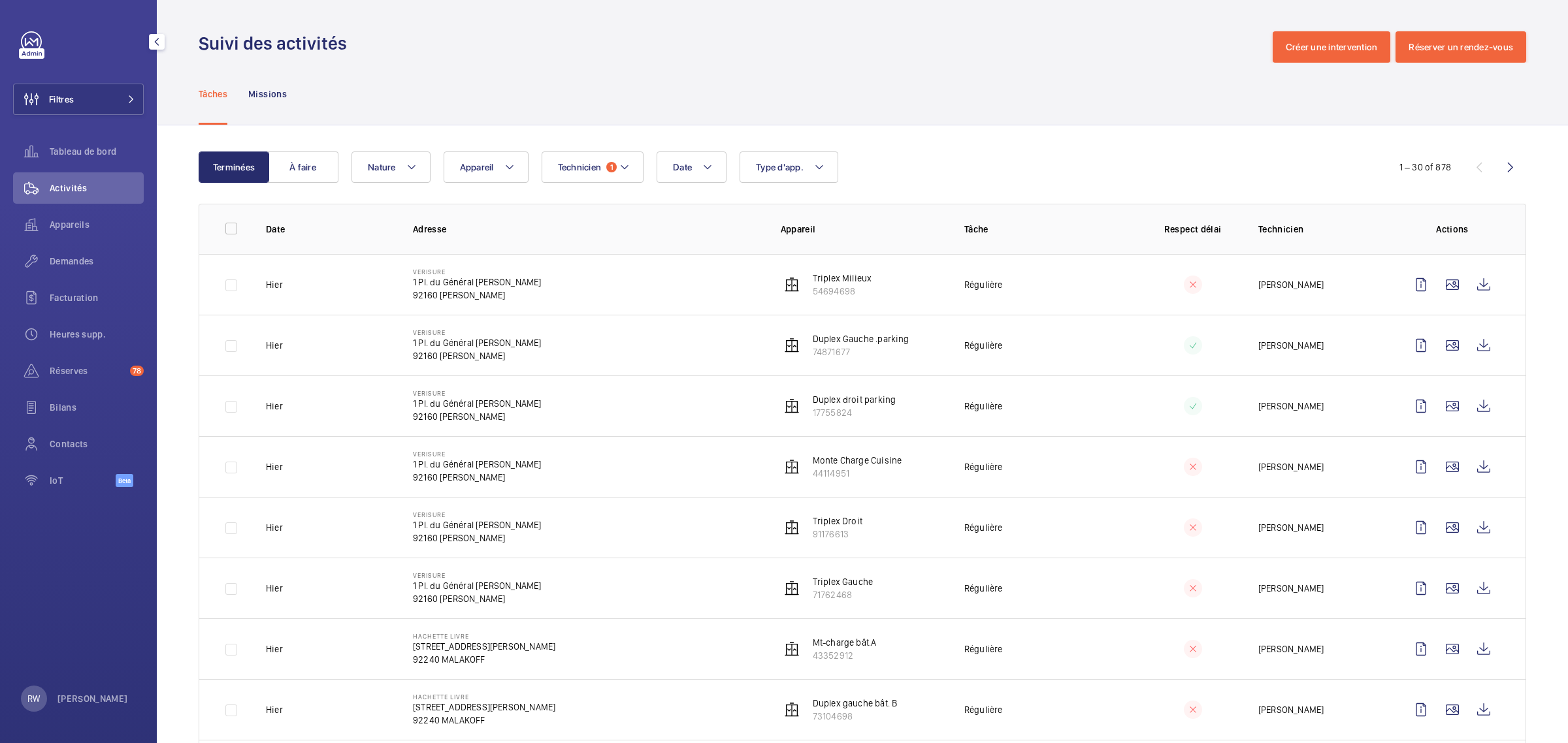
click at [30, 39] on link at bounding box center [31, 42] width 21 height 21
